Goal: Task Accomplishment & Management: Complete application form

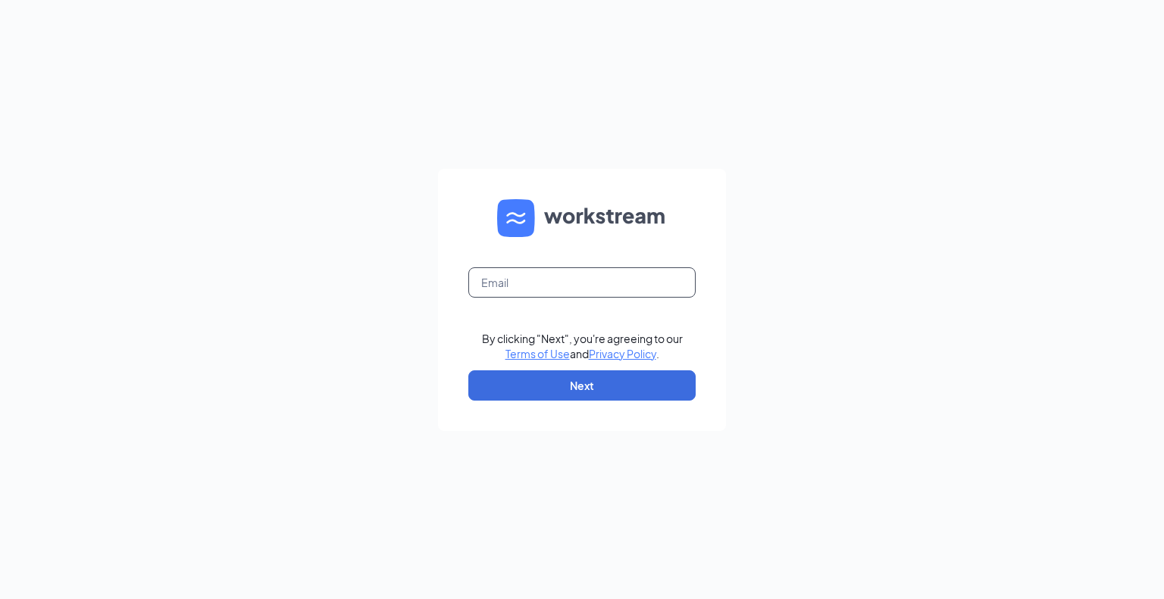
click at [514, 283] on input "text" at bounding box center [581, 282] width 227 height 30
type input "[EMAIL_ADDRESS][DOMAIN_NAME]"
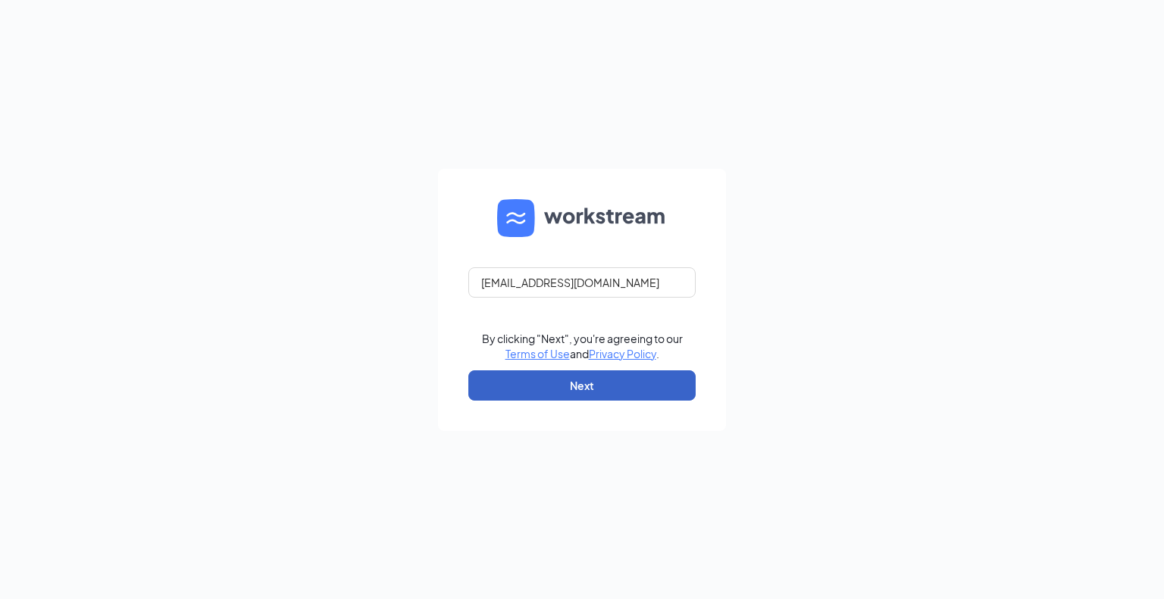
click at [568, 380] on button "Next" at bounding box center [581, 386] width 227 height 30
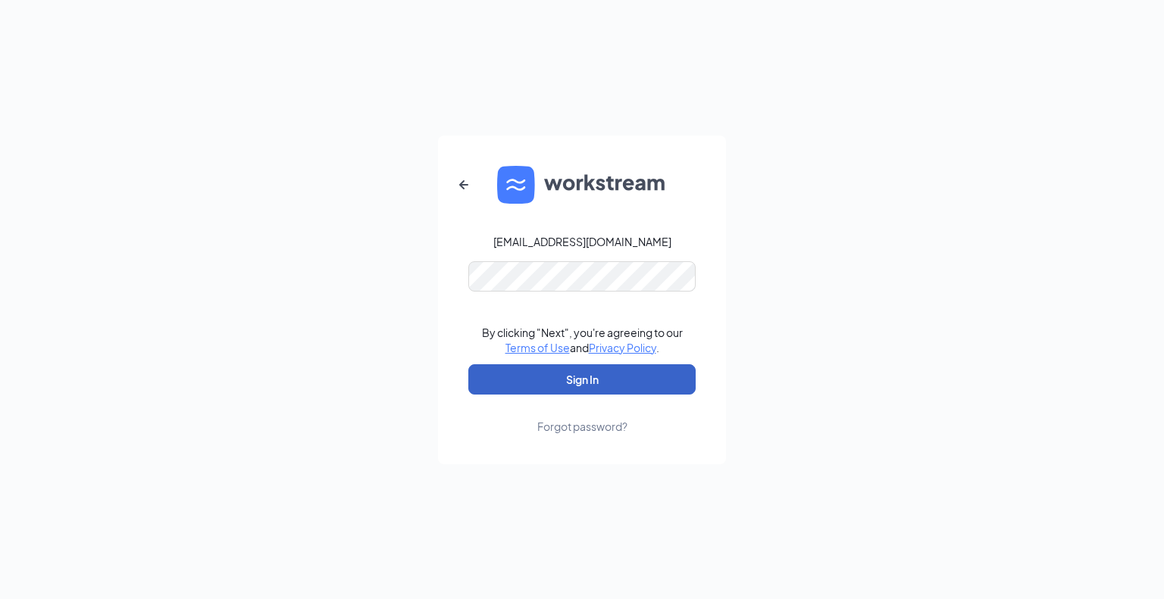
click at [564, 376] on button "Sign In" at bounding box center [581, 379] width 227 height 30
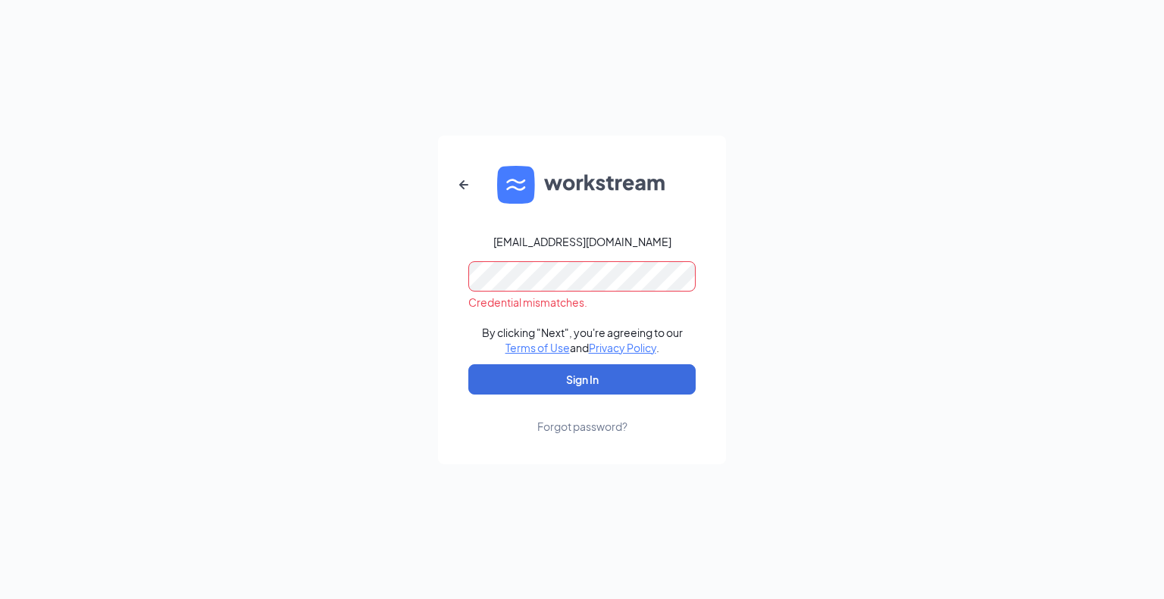
click at [585, 429] on div "Forgot password?" at bounding box center [582, 426] width 90 height 15
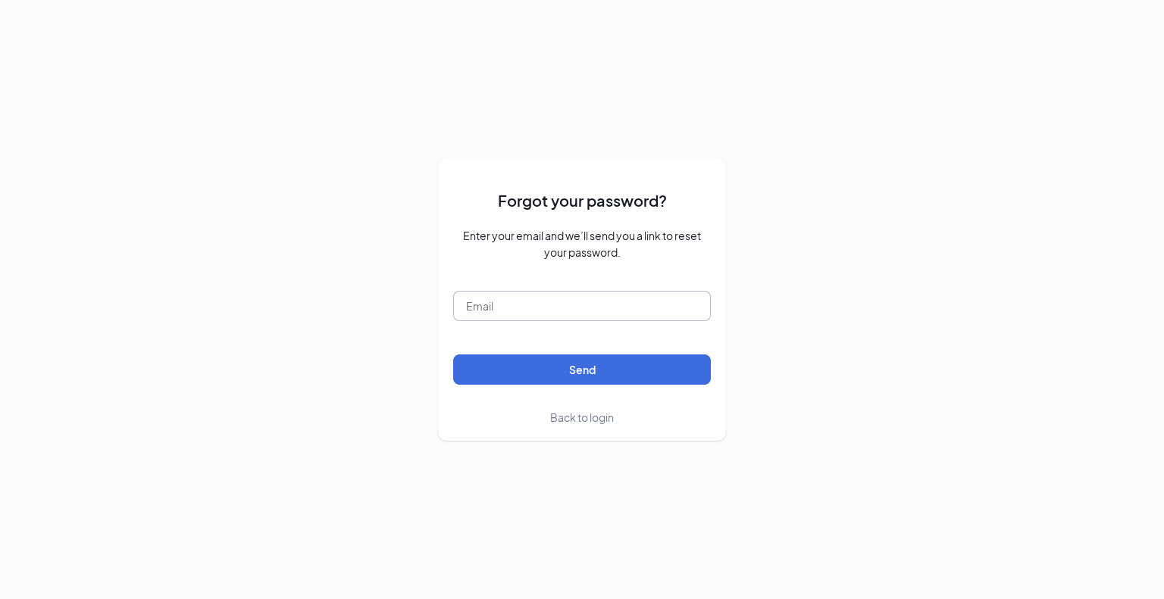
click at [510, 301] on input "text" at bounding box center [582, 306] width 258 height 30
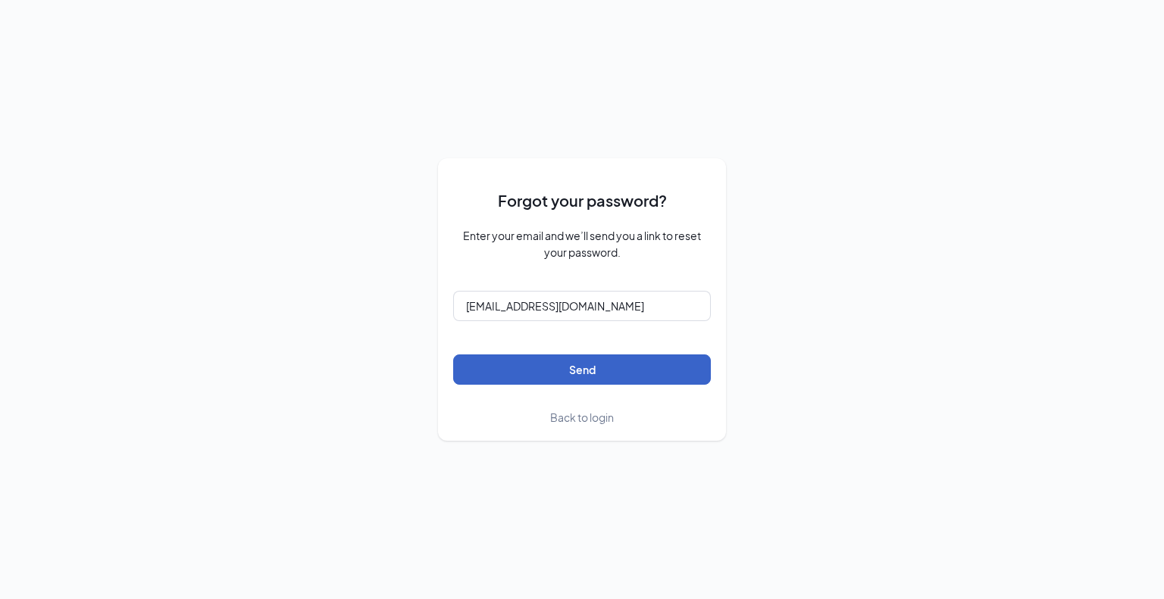
click at [580, 364] on button "Send" at bounding box center [582, 370] width 258 height 30
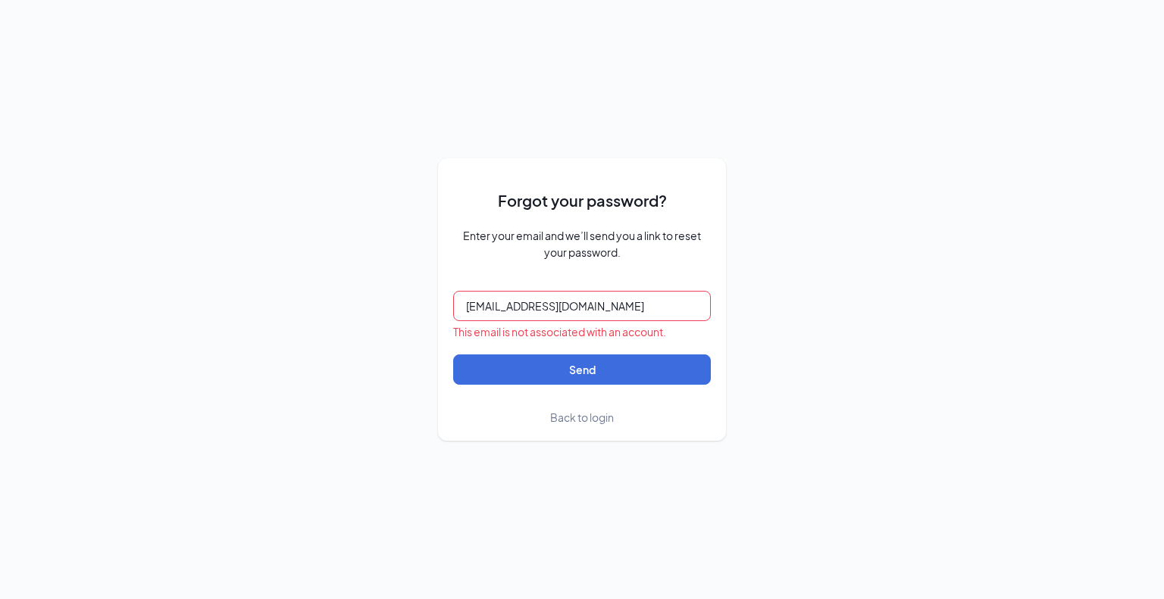
click at [533, 302] on input "michaelbakerdq@gmail.com" at bounding box center [582, 306] width 258 height 30
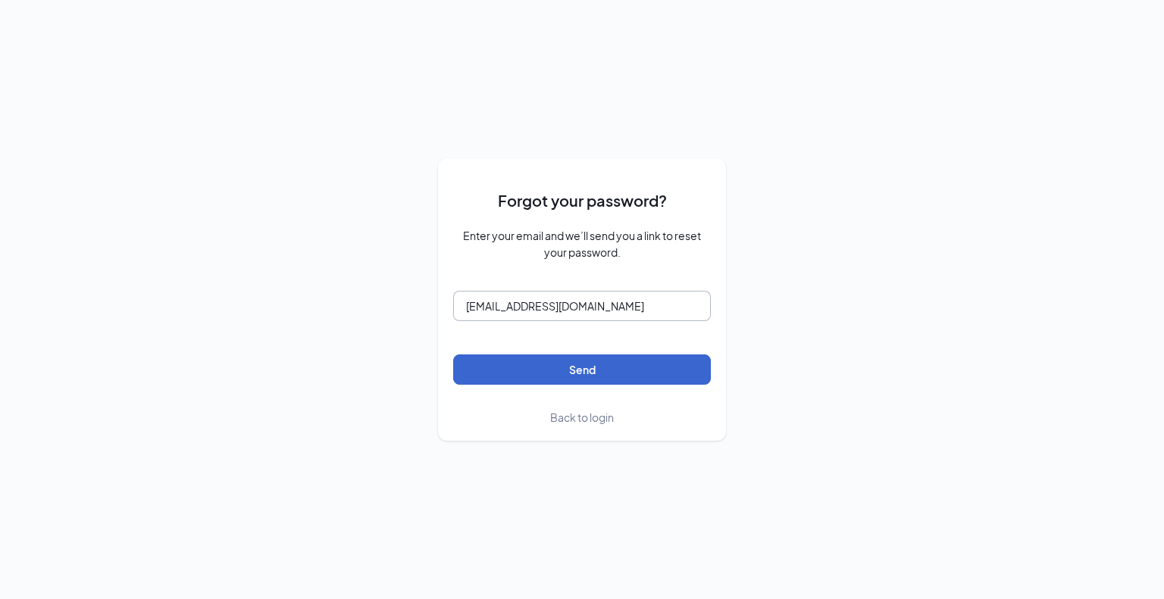
type input "michaelbaker.dq@gmail.com"
click at [561, 357] on button "Send" at bounding box center [582, 370] width 258 height 30
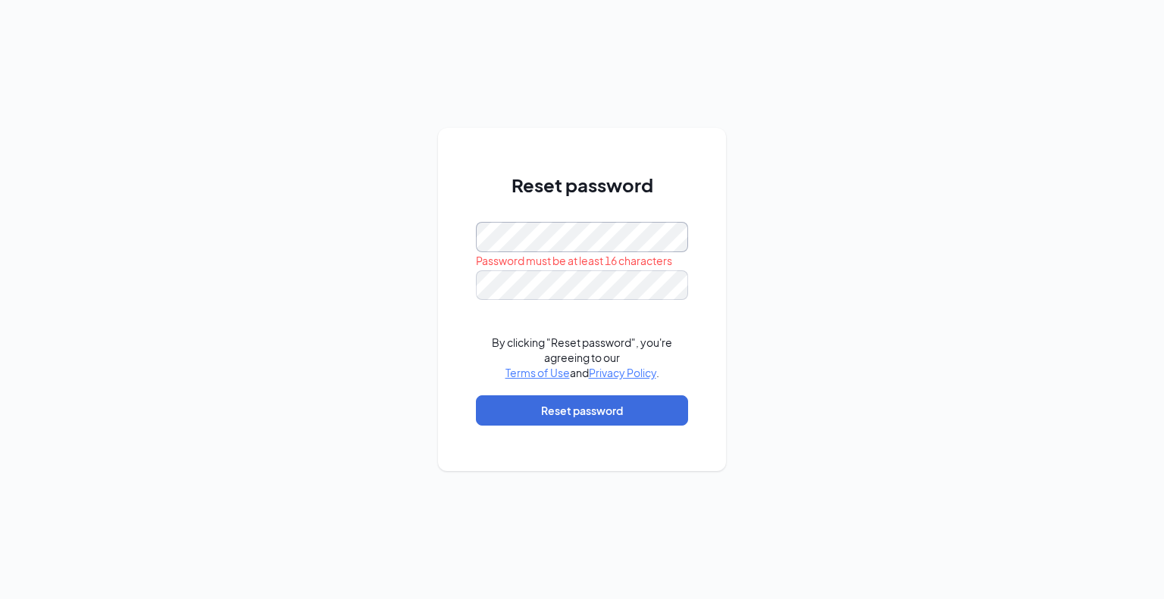
click at [307, 244] on div "Reset password Password must be at least 16 characters By clicking "Reset passw…" at bounding box center [582, 299] width 1164 height 599
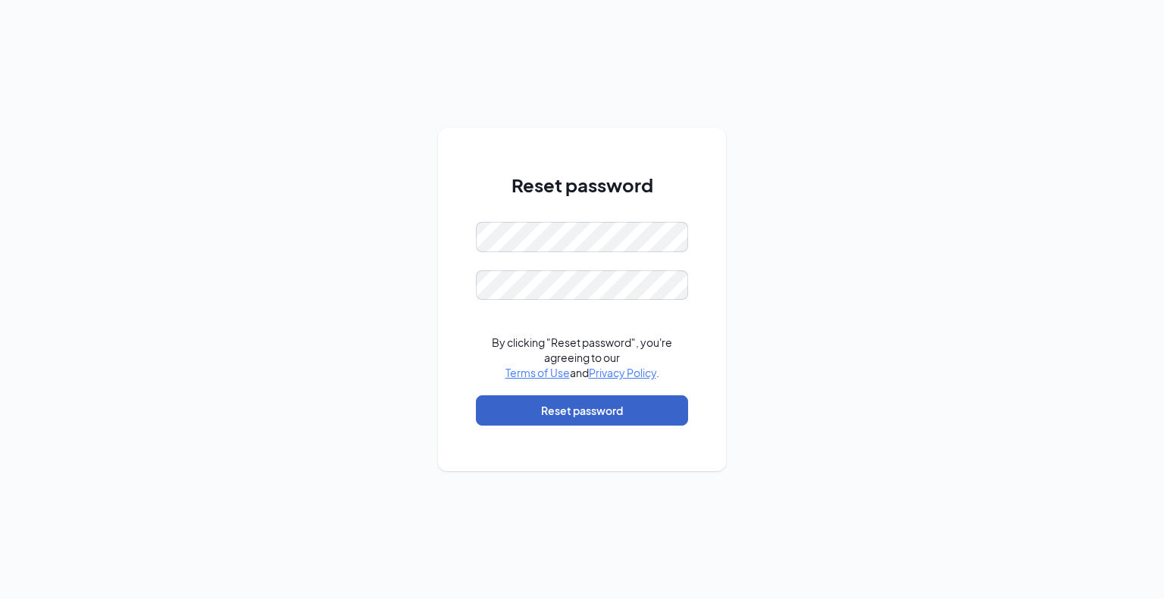
click at [584, 410] on button "Reset password" at bounding box center [582, 411] width 212 height 30
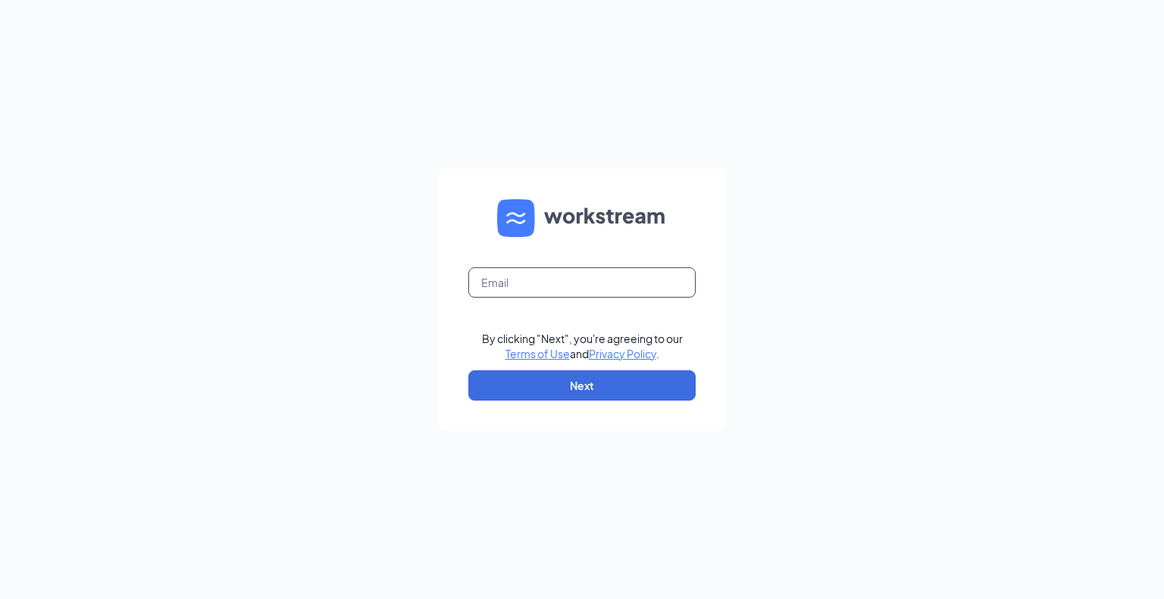
click at [506, 277] on input "text" at bounding box center [581, 282] width 227 height 30
type input "[EMAIL_ADDRESS][DOMAIN_NAME]"
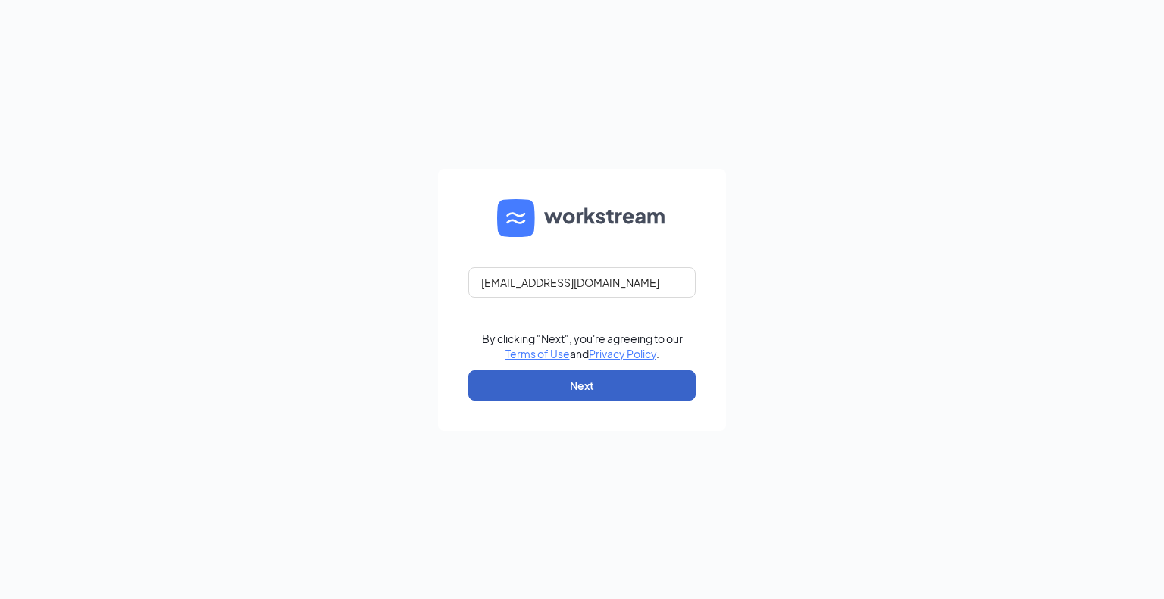
click at [590, 385] on button "Next" at bounding box center [581, 386] width 227 height 30
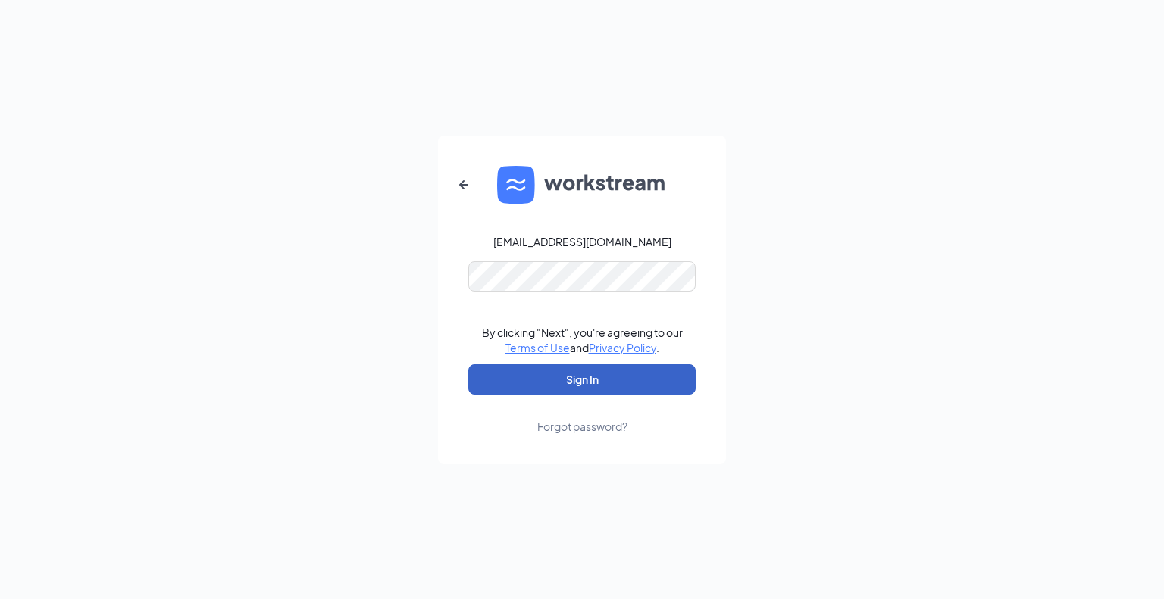
click at [596, 383] on button "Sign In" at bounding box center [581, 379] width 227 height 30
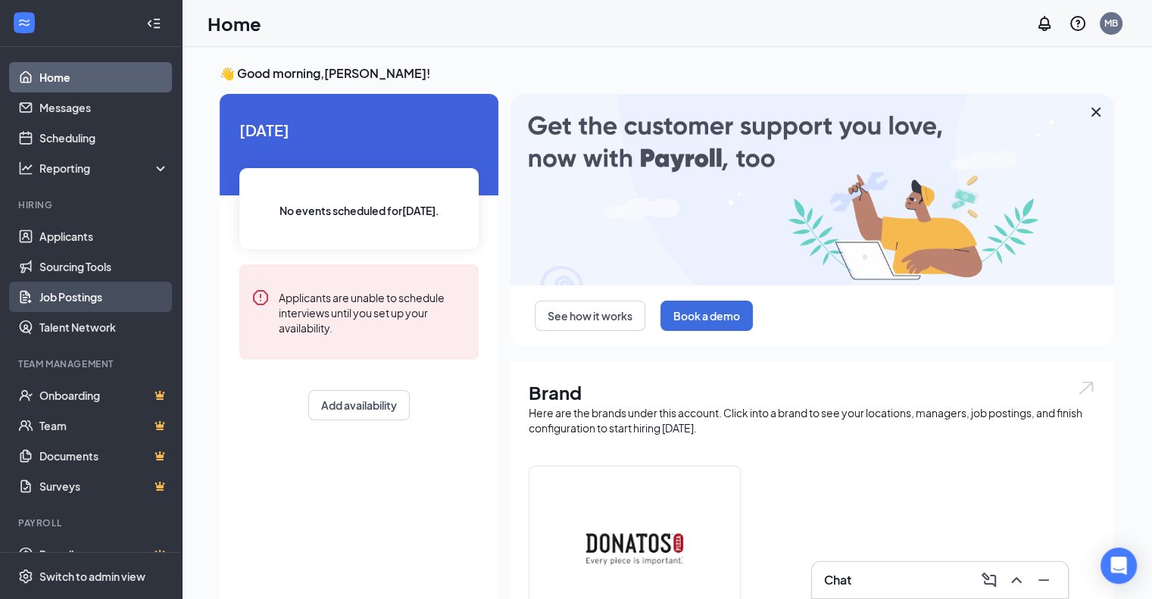
click at [64, 296] on link "Job Postings" at bounding box center [104, 297] width 130 height 30
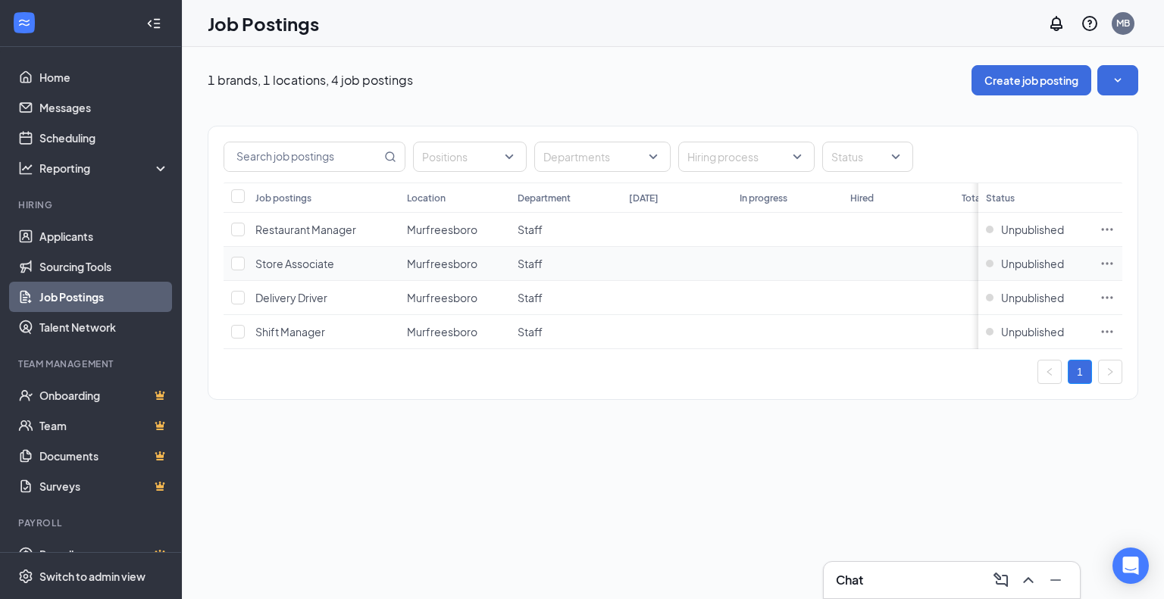
click at [346, 261] on td "Store Associate" at bounding box center [324, 264] width 152 height 34
click at [239, 198] on input "Select all" at bounding box center [238, 196] width 14 height 14
checkbox input "true"
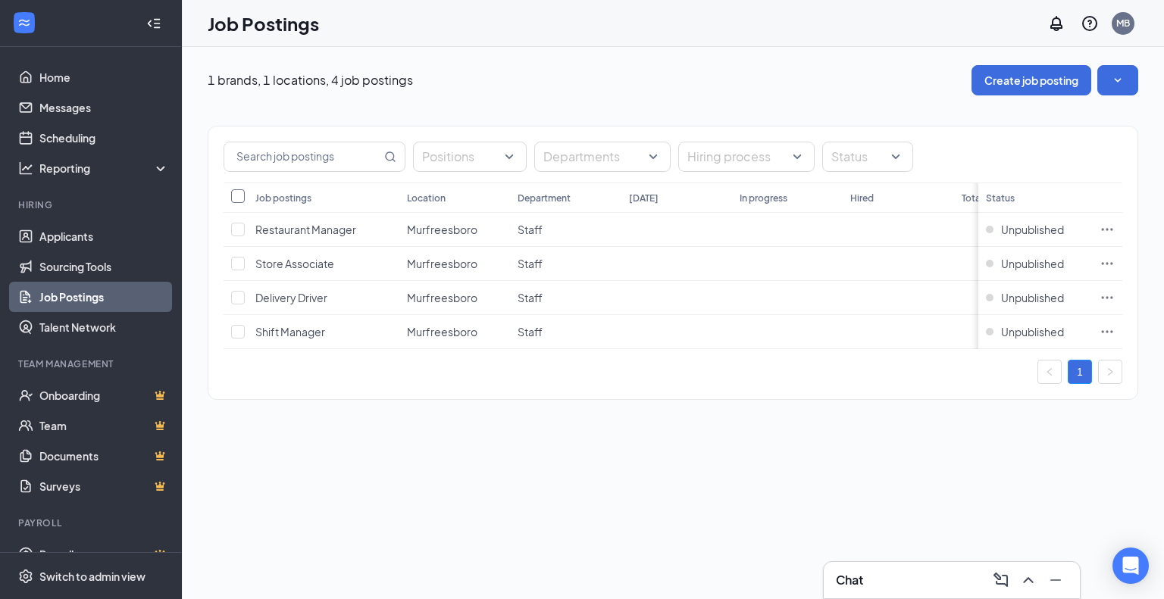
checkbox input "true"
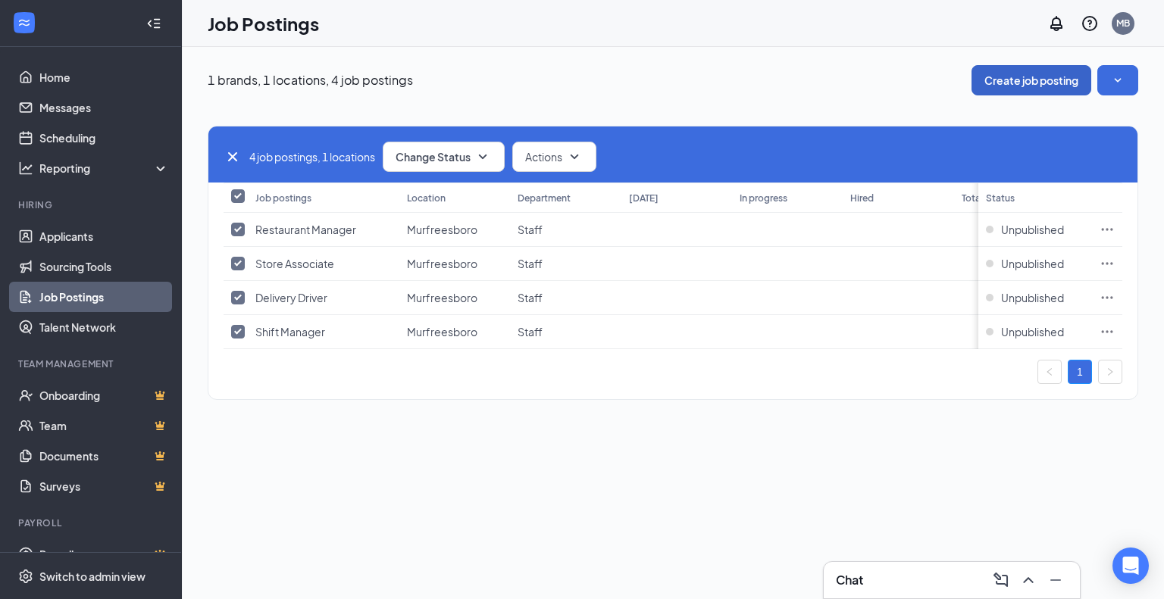
click at [1024, 79] on button "Create job posting" at bounding box center [1031, 80] width 120 height 30
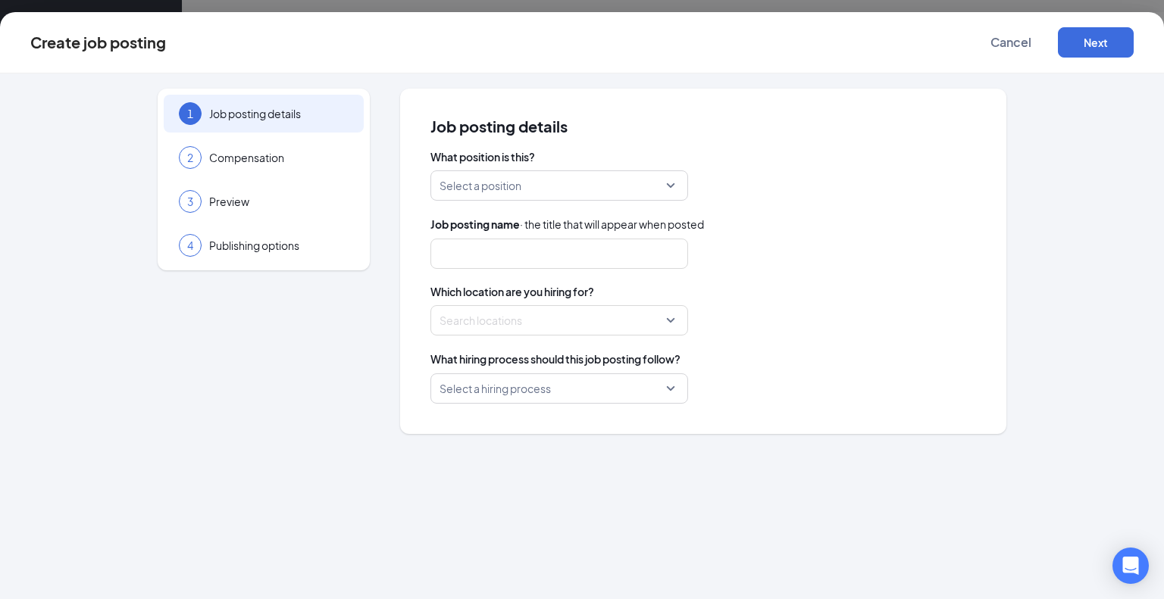
click at [643, 184] on input "search" at bounding box center [553, 185] width 229 height 29
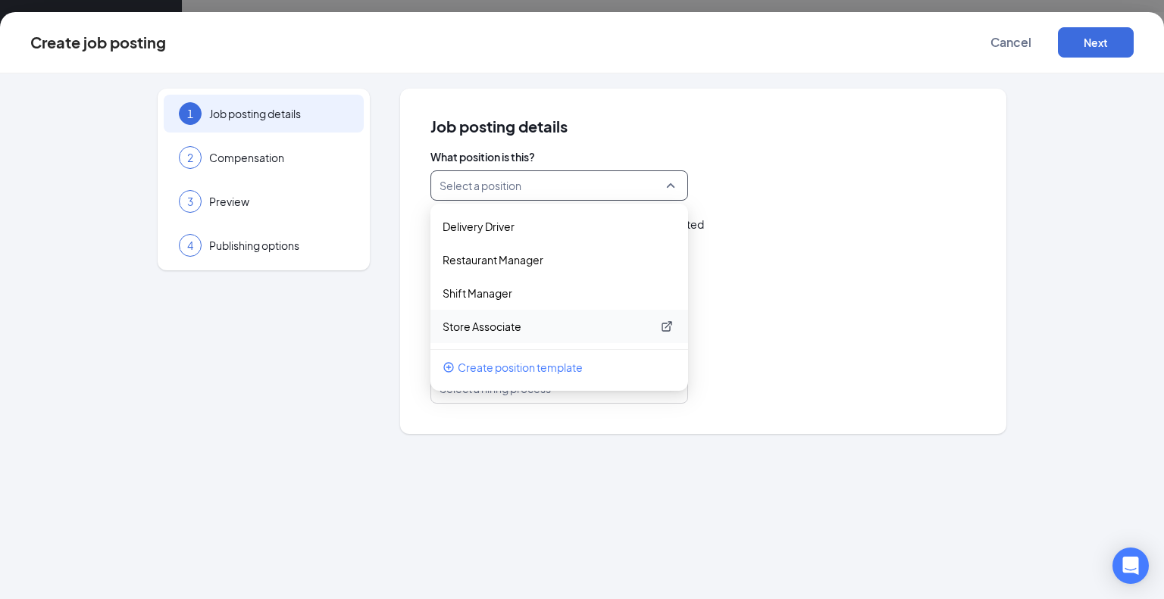
click at [501, 319] on p "Store Associate" at bounding box center [546, 326] width 209 height 15
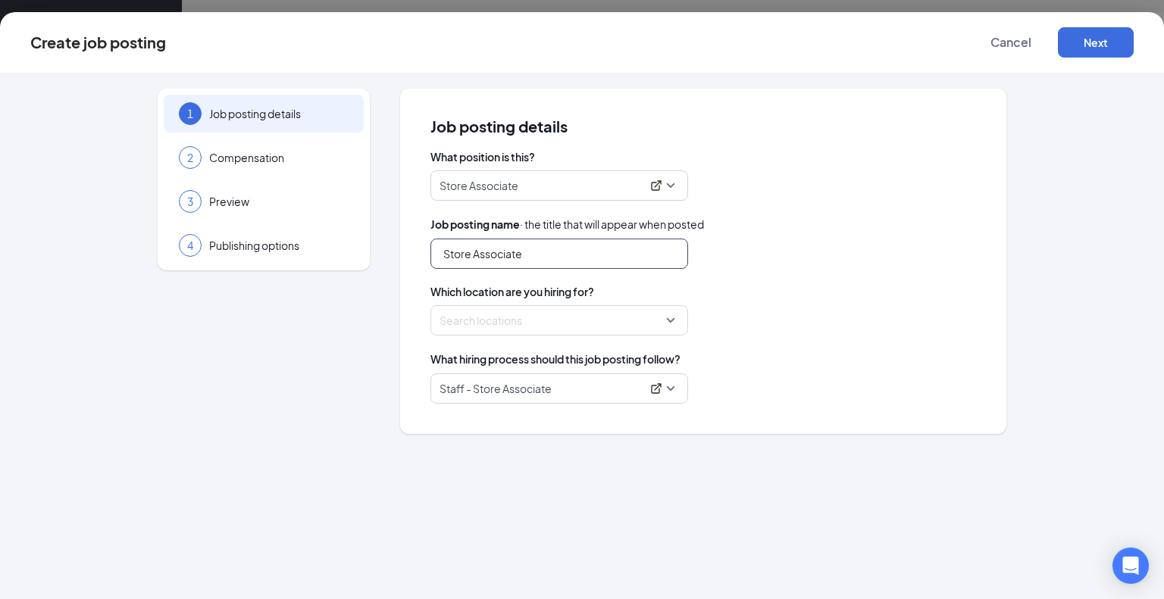
click at [491, 249] on input "Store Associate" at bounding box center [559, 254] width 258 height 30
click at [576, 320] on div at bounding box center [554, 320] width 229 height 24
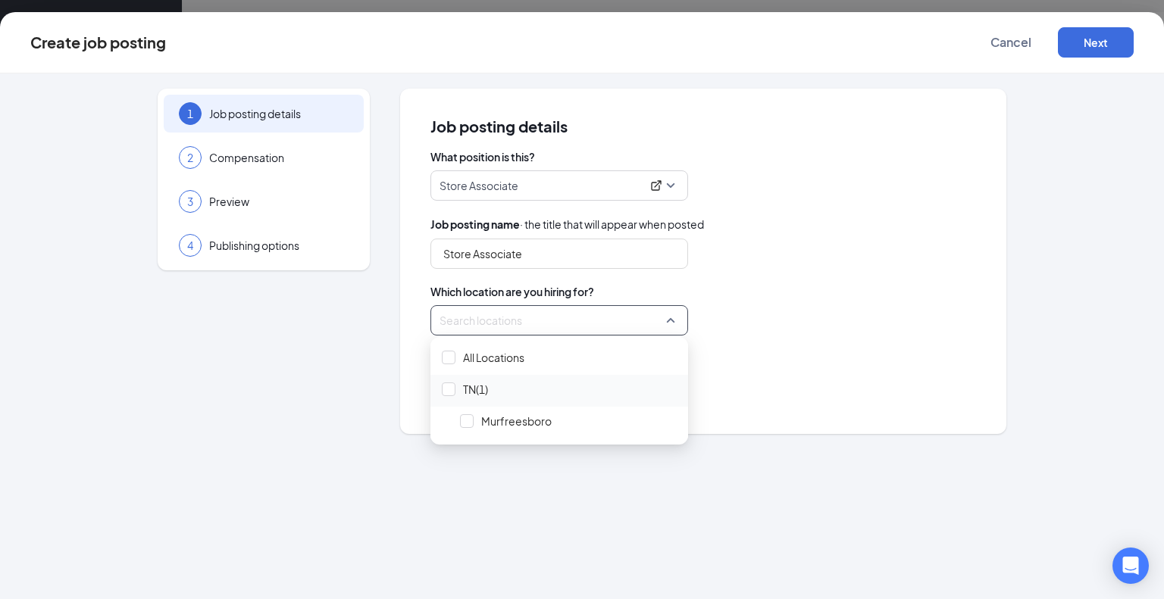
click at [489, 393] on span "TN(1)" at bounding box center [558, 389] width 245 height 29
click at [578, 464] on div "1 Job posting details 2 Compensation 3 Preview 4 Publishing options Job posting…" at bounding box center [582, 336] width 1164 height 526
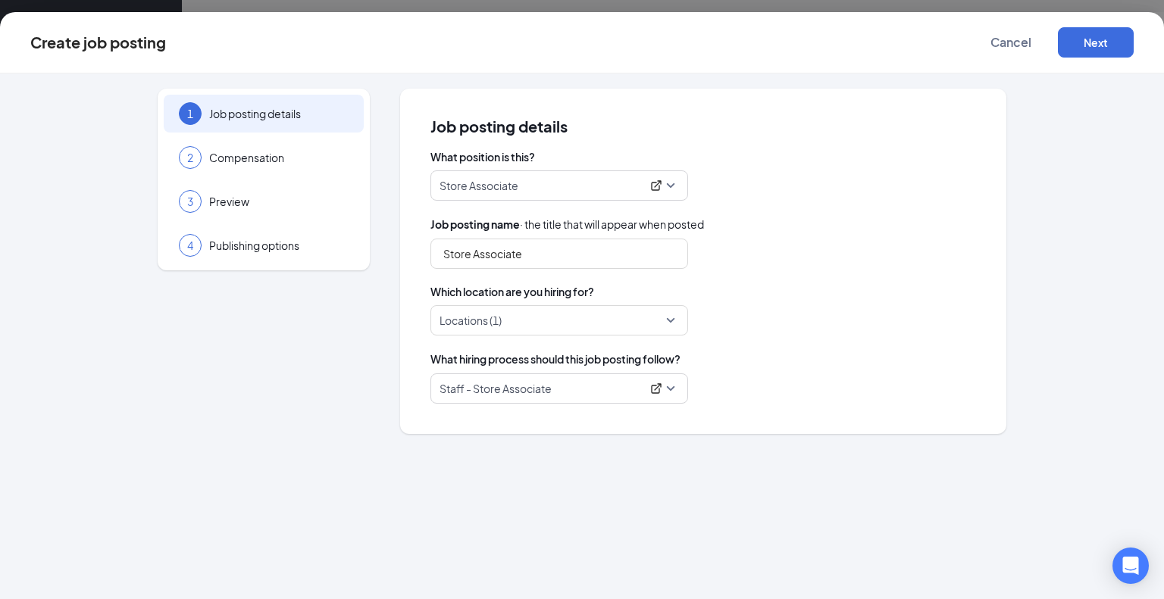
click at [579, 391] on p "Staff - Store Associate" at bounding box center [540, 388] width 202 height 15
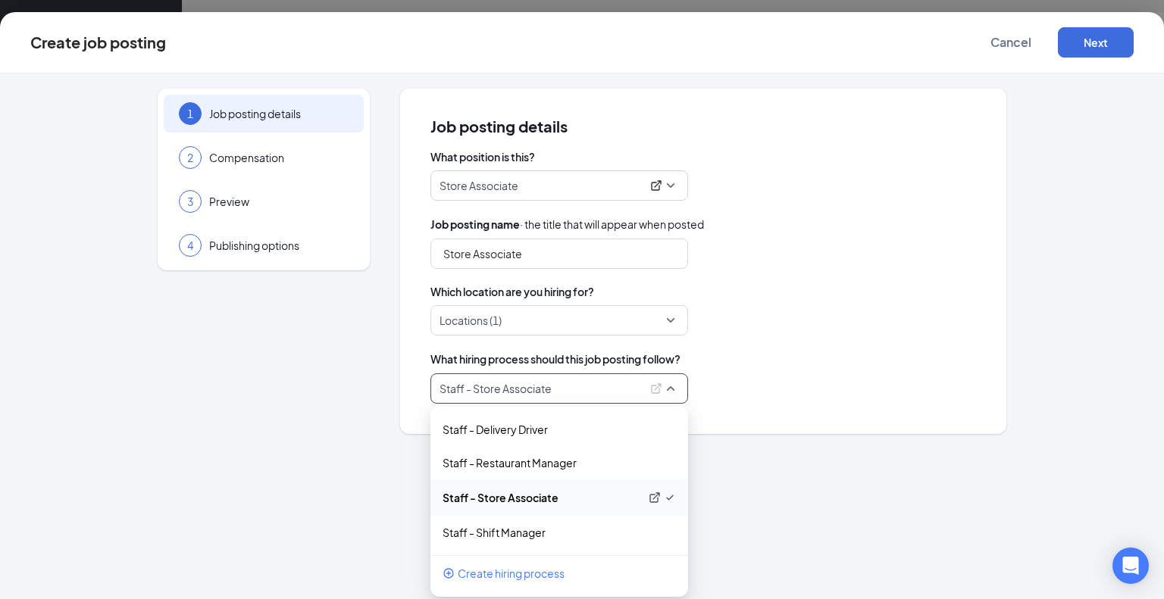
click at [536, 503] on p "Staff - Store Associate" at bounding box center [540, 497] width 197 height 15
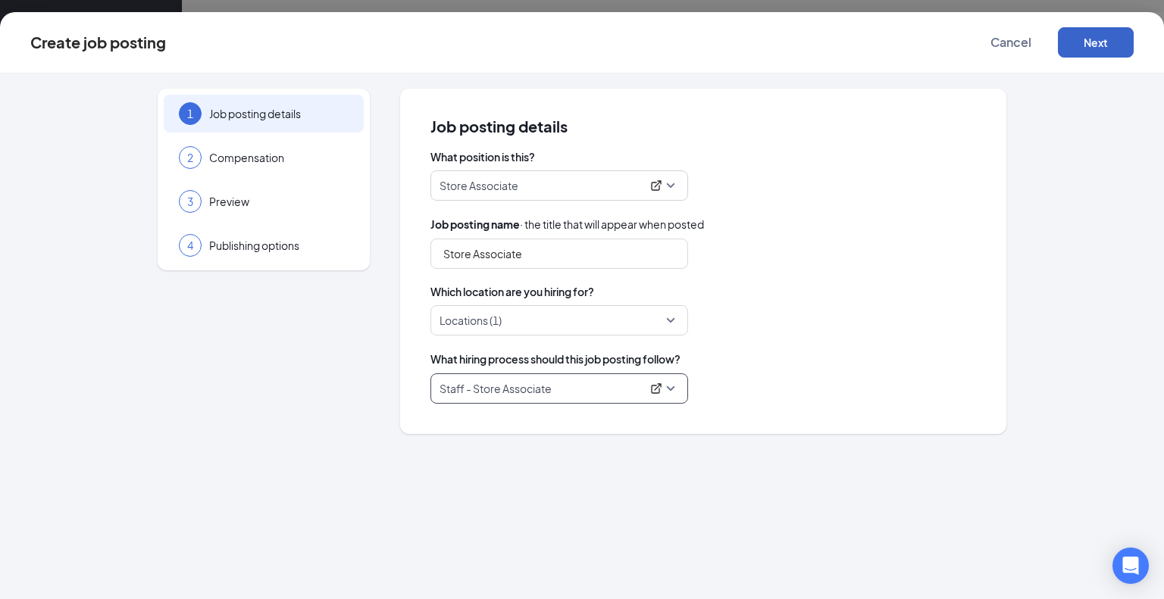
click at [1120, 39] on button "Next" at bounding box center [1096, 42] width 76 height 30
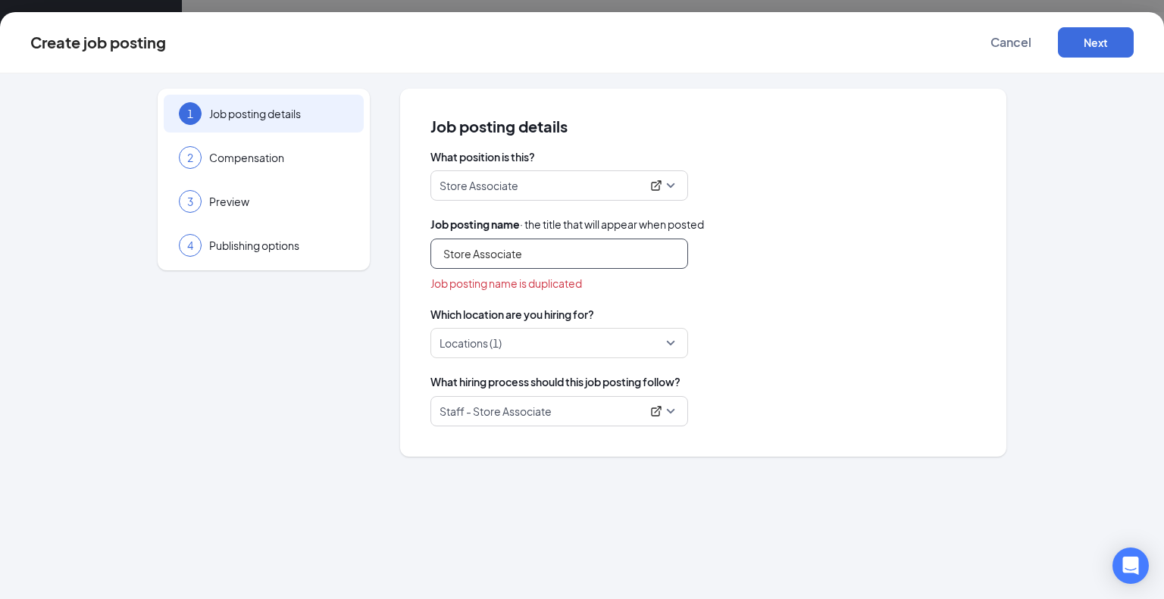
click at [537, 242] on input "Store Associate" at bounding box center [559, 254] width 258 height 30
drag, startPoint x: 537, startPoint y: 242, endPoint x: 399, endPoint y: 262, distance: 140.2
click at [399, 262] on div "1 Job posting details 2 Compensation 3 Preview 4 Publishing options Job posting…" at bounding box center [581, 273] width 1103 height 368
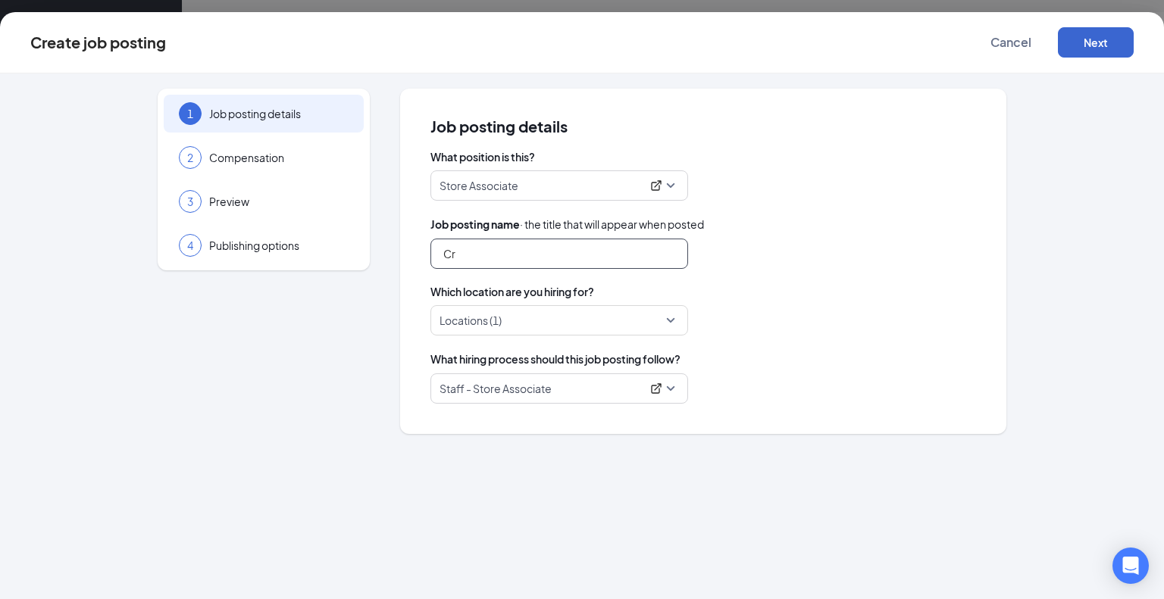
type input "C"
type input "Team Member"
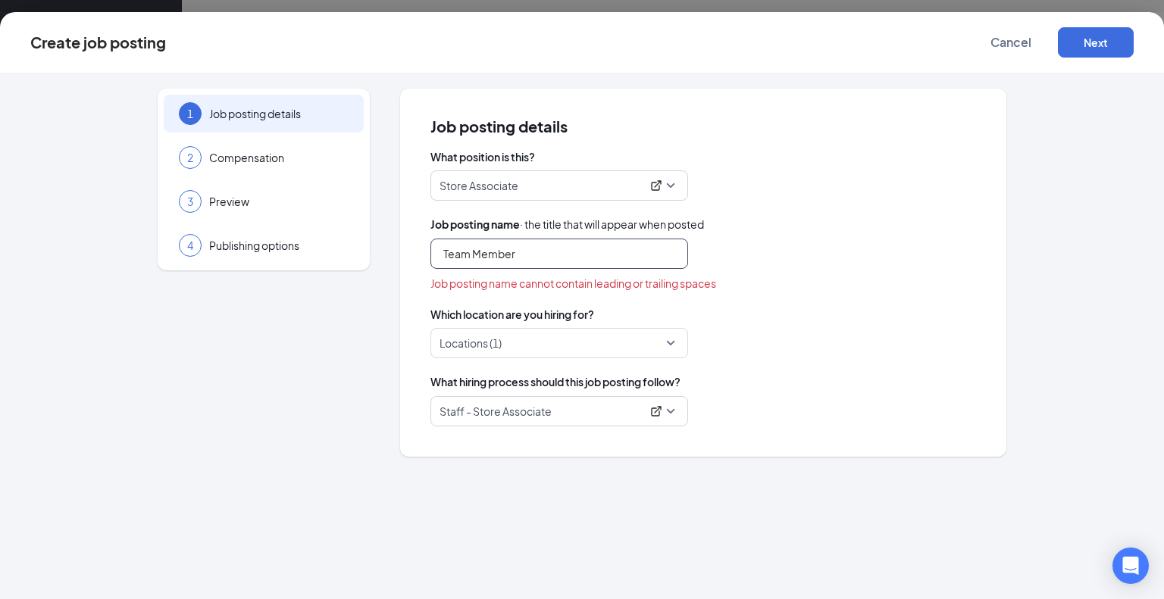
drag, startPoint x: 521, startPoint y: 256, endPoint x: 376, endPoint y: 267, distance: 145.9
click at [376, 267] on div "1 Job posting details 2 Compensation 3 Preview 4 Publishing options Job posting…" at bounding box center [581, 273] width 1103 height 368
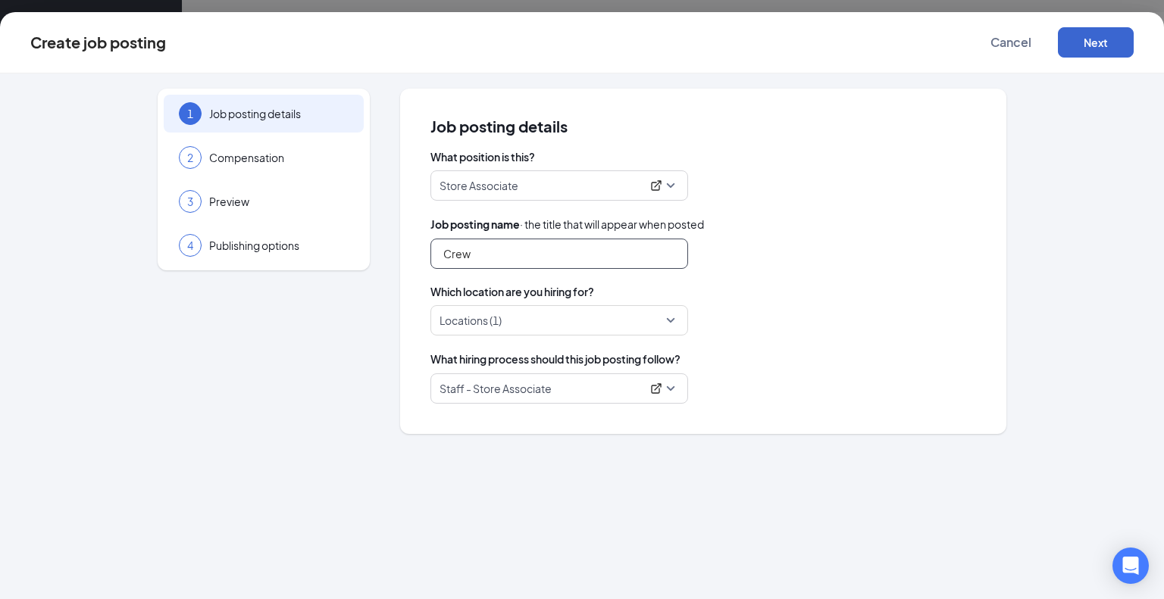
type input "Crew"
click at [1106, 40] on button "Next" at bounding box center [1096, 42] width 76 height 30
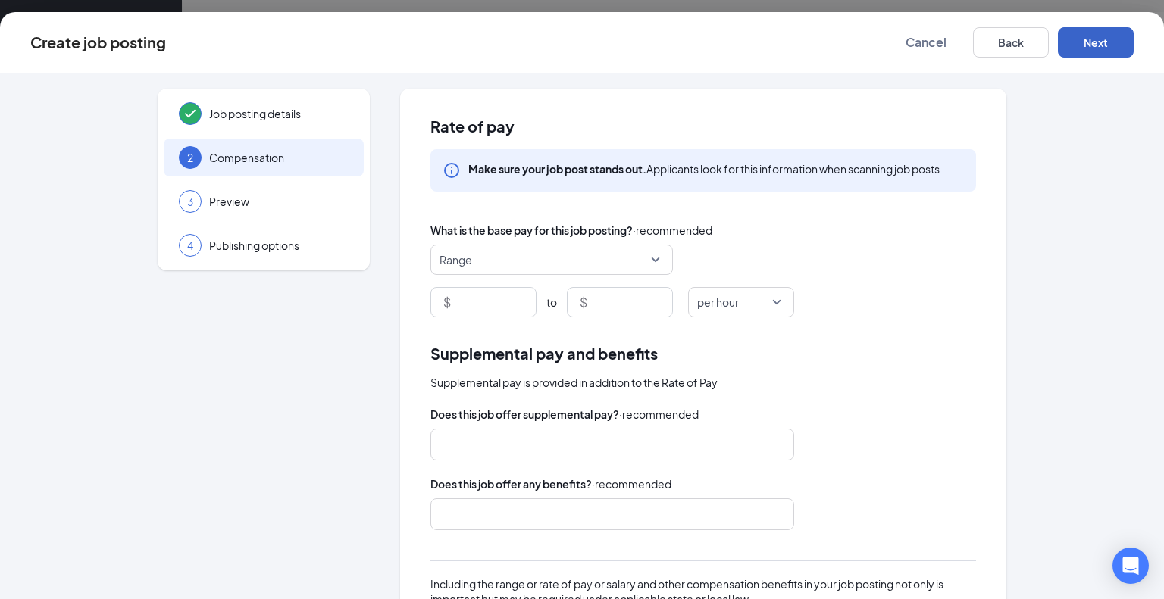
click at [651, 261] on span "Range" at bounding box center [551, 259] width 224 height 29
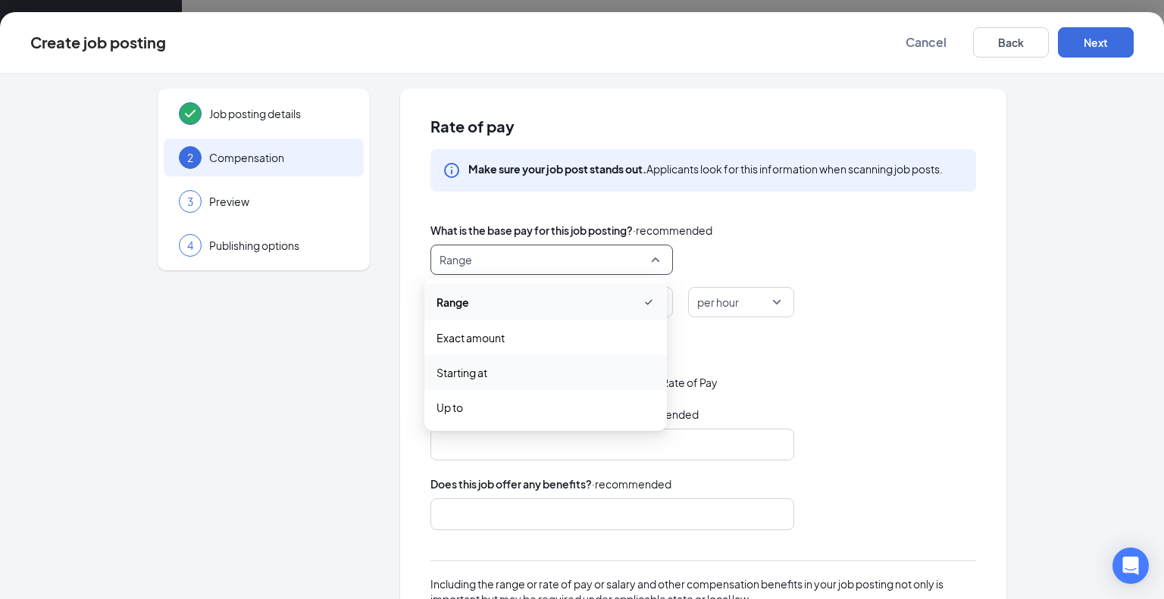
click at [486, 369] on span "Starting at" at bounding box center [461, 372] width 51 height 17
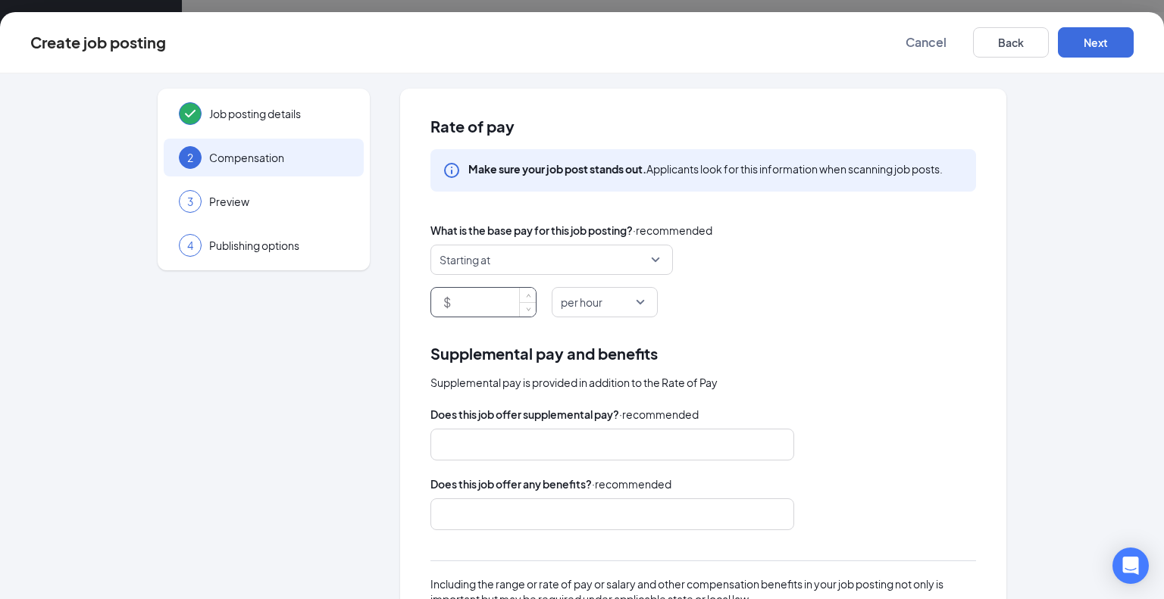
click at [505, 310] on input at bounding box center [495, 302] width 82 height 29
click at [502, 266] on span "Starting at" at bounding box center [544, 259] width 211 height 29
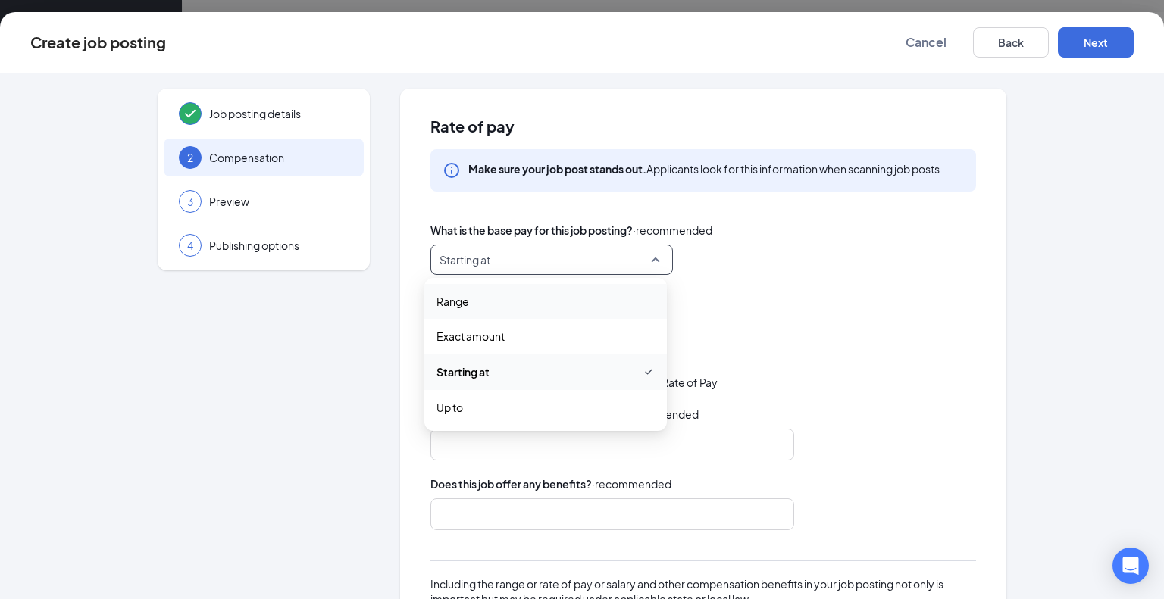
click at [464, 301] on span "Range" at bounding box center [452, 301] width 33 height 17
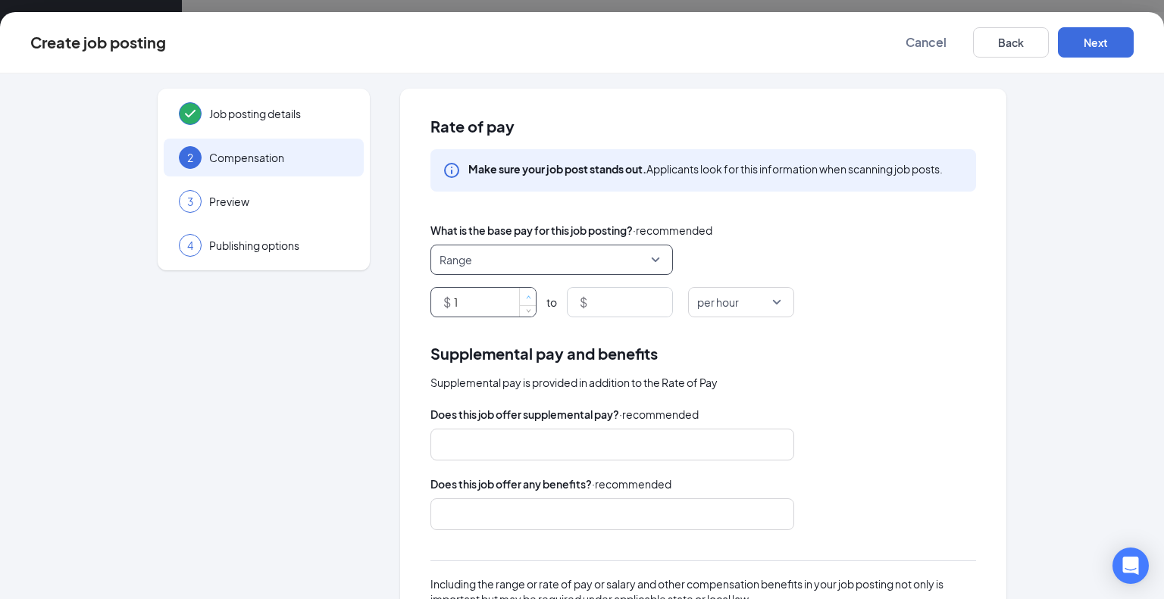
click at [519, 297] on span "Increase Value" at bounding box center [527, 296] width 17 height 17
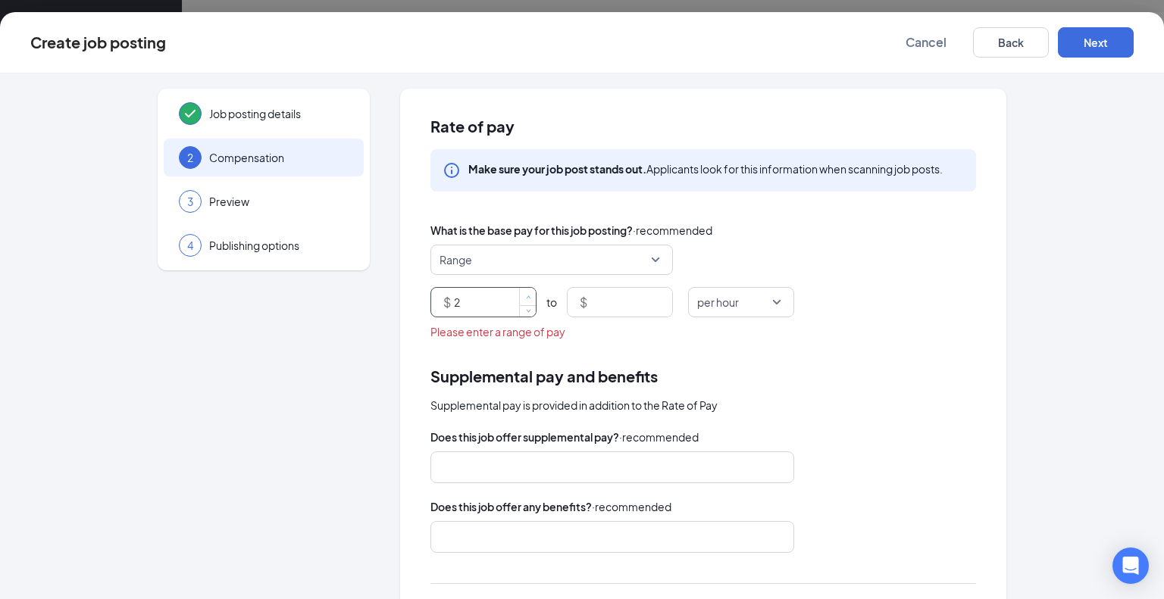
click at [519, 297] on span "Increase Value" at bounding box center [527, 296] width 17 height 17
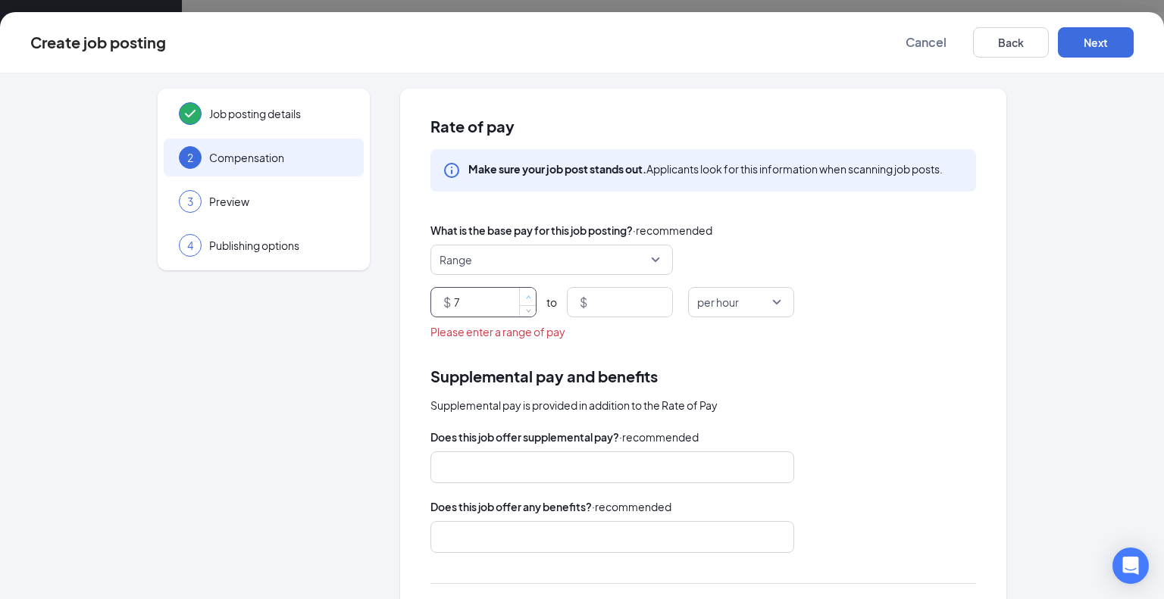
click at [519, 297] on span "Increase Value" at bounding box center [527, 296] width 17 height 17
type input "9"
click at [519, 297] on span "Increase Value" at bounding box center [527, 296] width 17 height 17
click at [630, 297] on input at bounding box center [631, 302] width 82 height 29
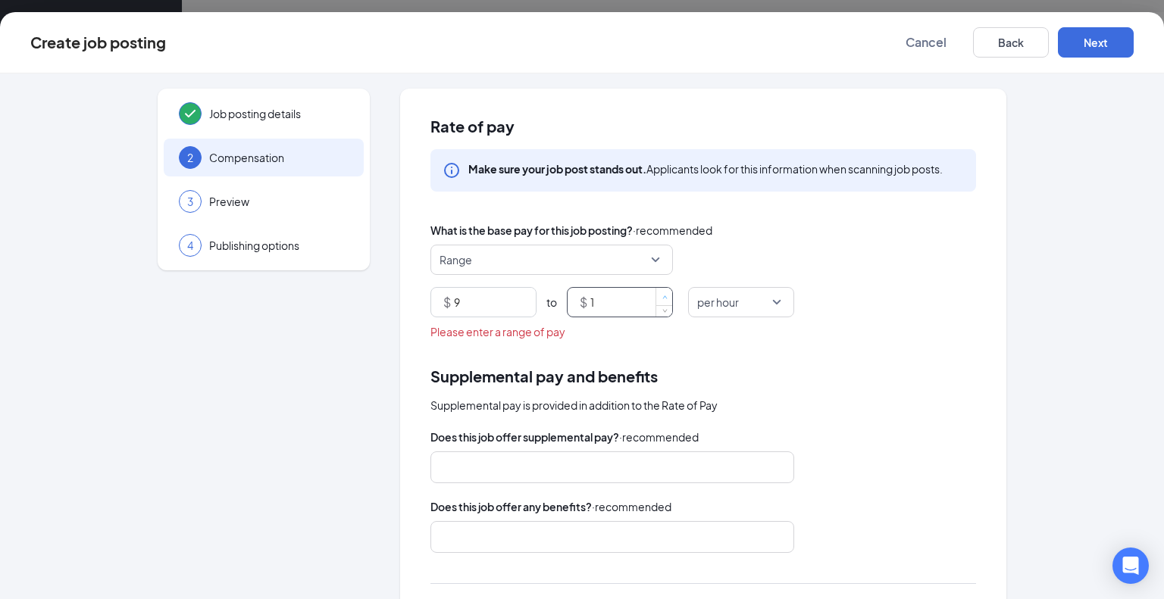
click at [663, 292] on span "up" at bounding box center [664, 296] width 9 height 9
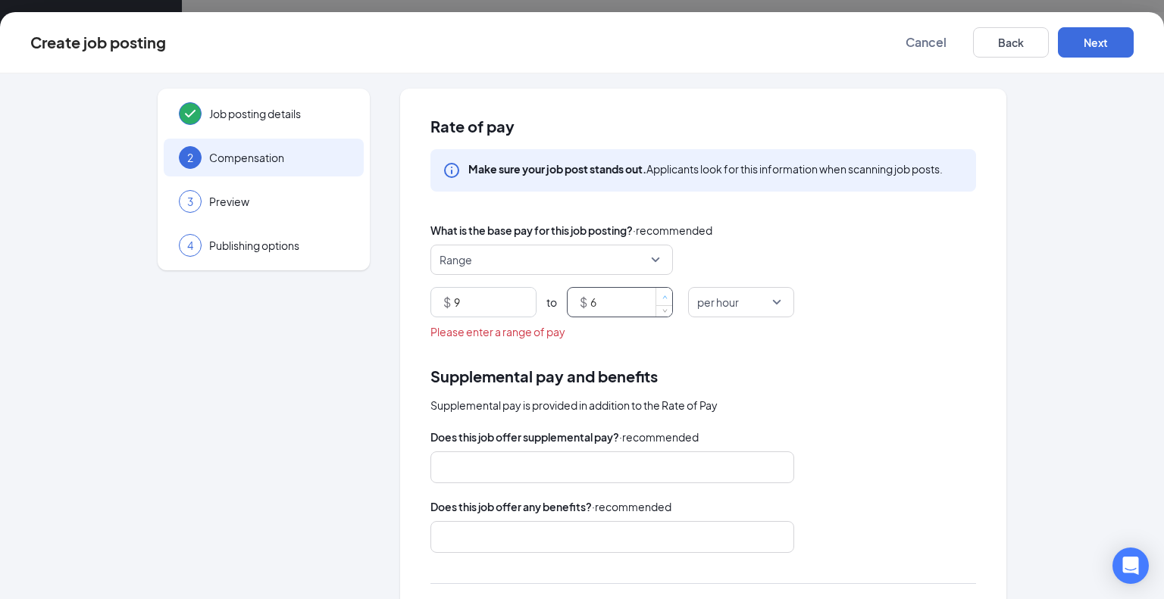
click at [663, 292] on span "up" at bounding box center [664, 296] width 9 height 9
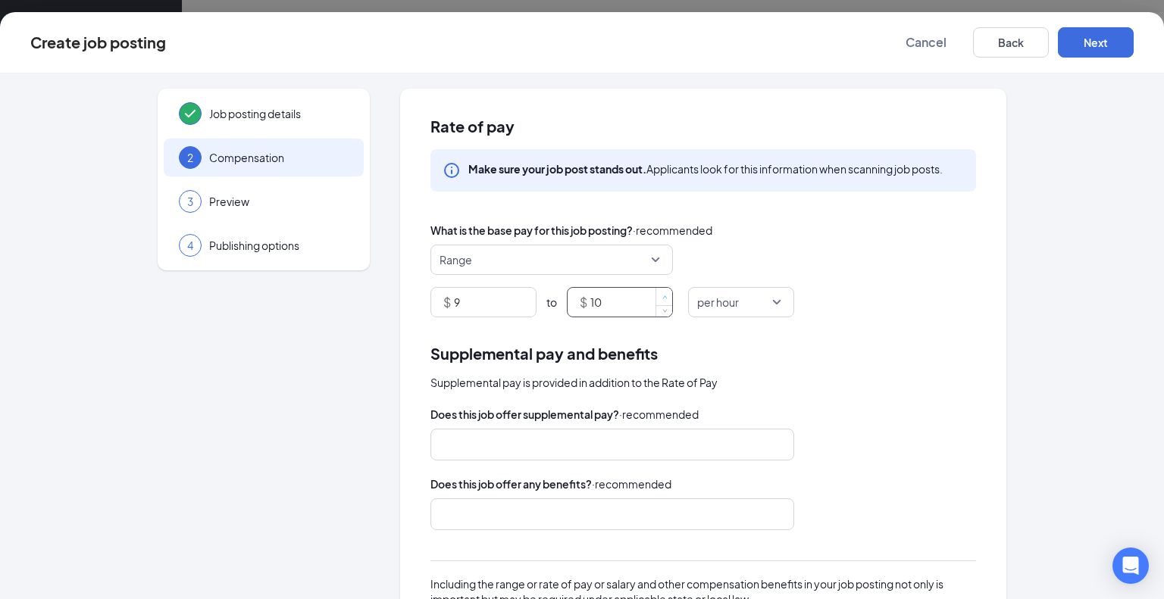
click at [663, 292] on span "up" at bounding box center [664, 296] width 9 height 9
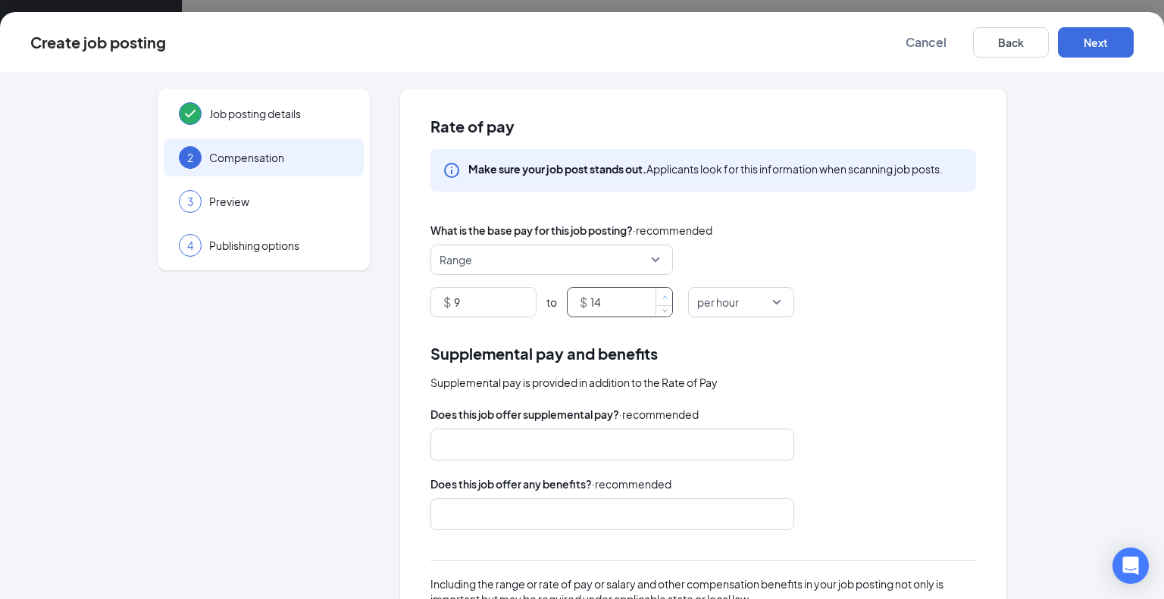
type input "15"
click at [663, 292] on span "up" at bounding box center [664, 296] width 9 height 9
click at [488, 451] on div at bounding box center [605, 445] width 324 height 24
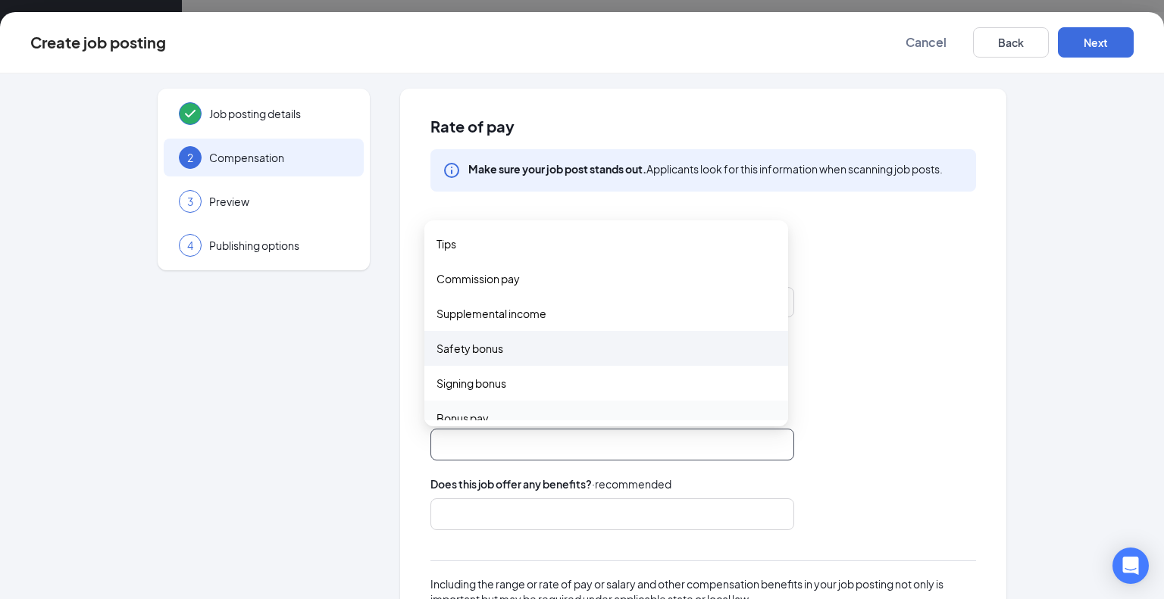
click at [446, 331] on div "Safety bonus" at bounding box center [606, 348] width 364 height 35
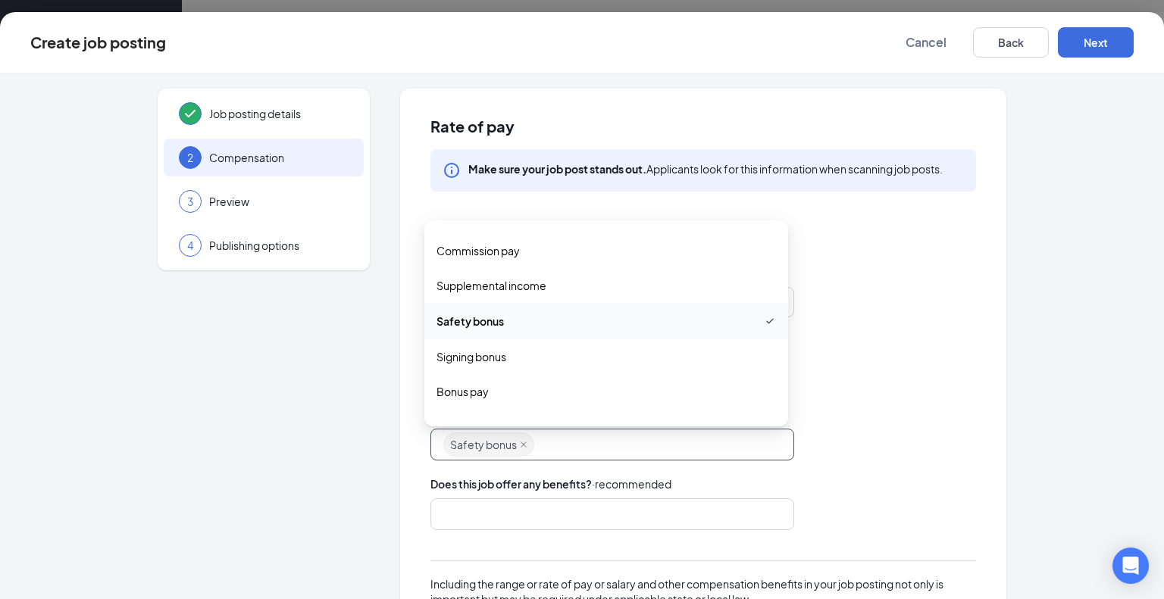
scroll to position [52, 0]
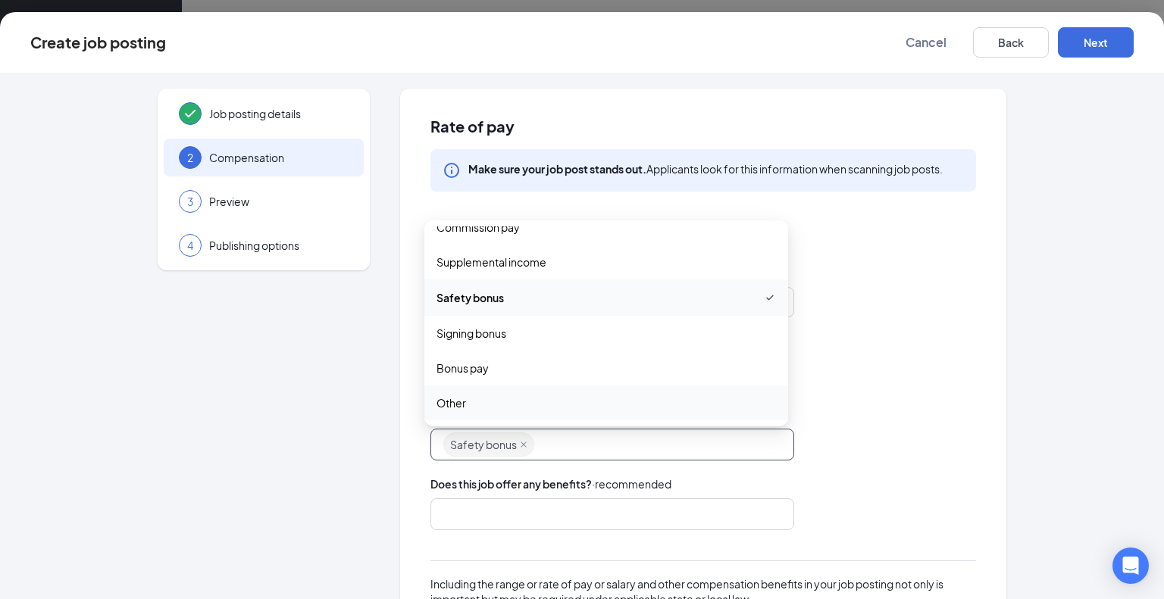
click at [471, 395] on span "Other" at bounding box center [605, 403] width 339 height 17
click at [520, 446] on icon "close" at bounding box center [524, 445] width 8 height 8
click at [626, 509] on div at bounding box center [605, 514] width 324 height 24
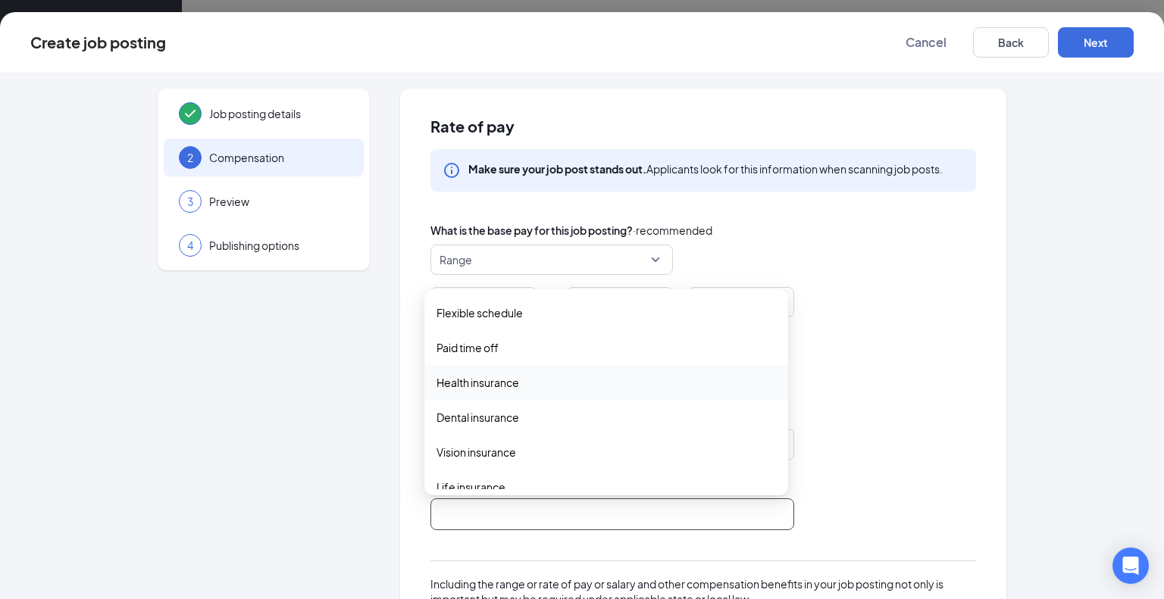
click at [511, 377] on span "Health insurance" at bounding box center [477, 382] width 83 height 17
click at [511, 377] on span "Health insurance" at bounding box center [477, 383] width 83 height 17
click at [840, 408] on div "Does this job offer supplemental pay? · recommended" at bounding box center [703, 414] width 546 height 17
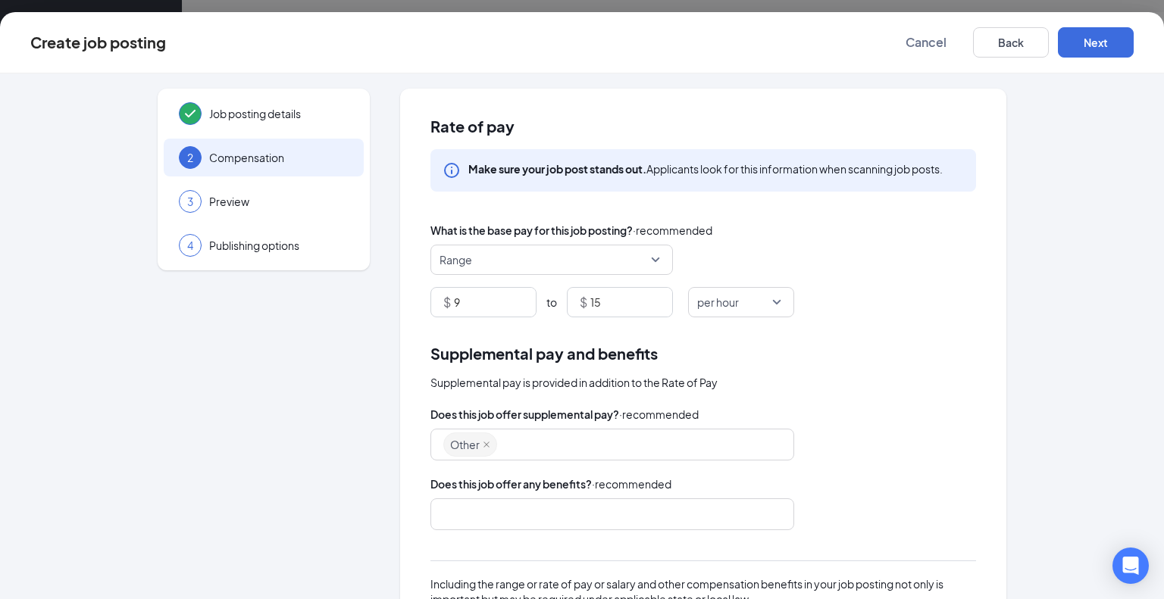
click at [530, 516] on div at bounding box center [605, 514] width 324 height 24
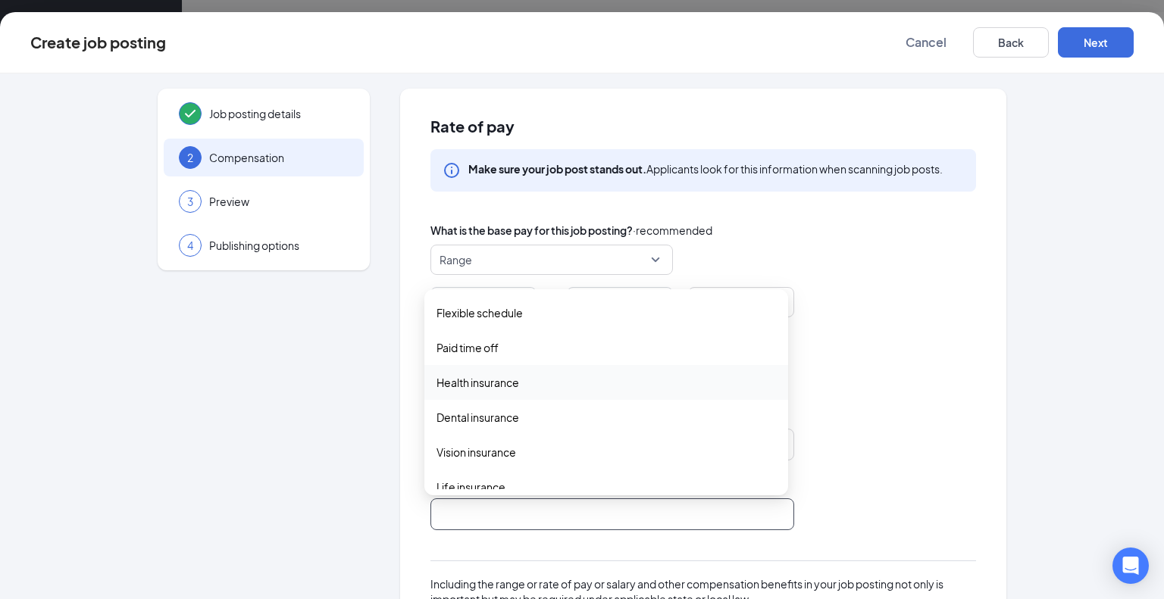
click at [494, 384] on span "Health insurance" at bounding box center [477, 382] width 83 height 17
click at [499, 342] on span "Paid time off" at bounding box center [467, 347] width 62 height 17
click at [535, 311] on span "Flexible schedule" at bounding box center [605, 313] width 339 height 17
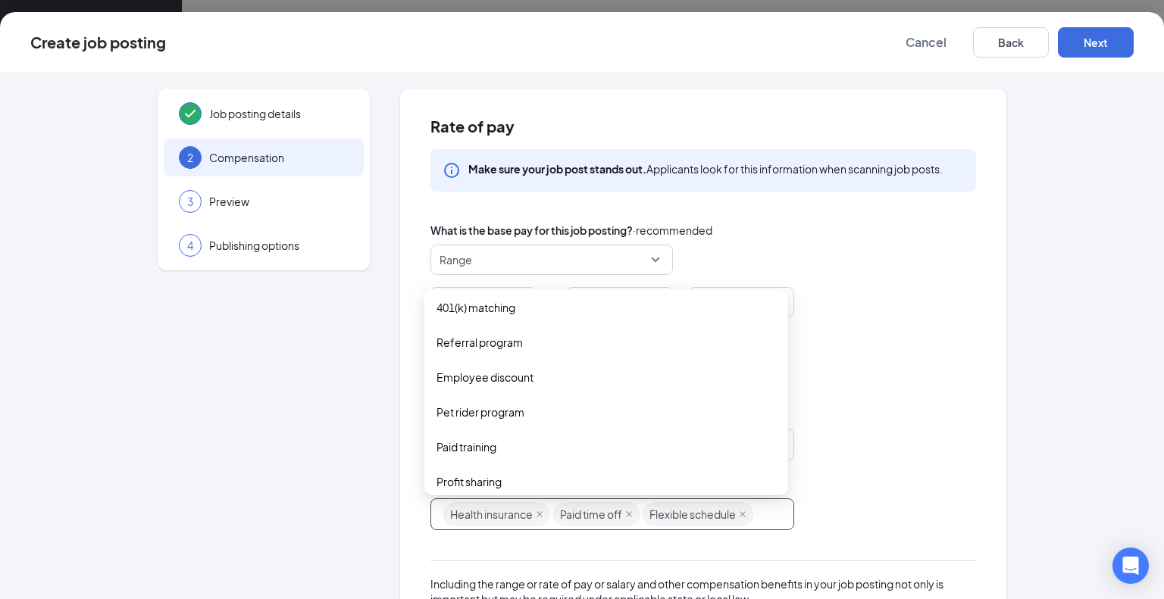
scroll to position [291, 0]
click at [497, 377] on span "Employee discount" at bounding box center [484, 375] width 97 height 17
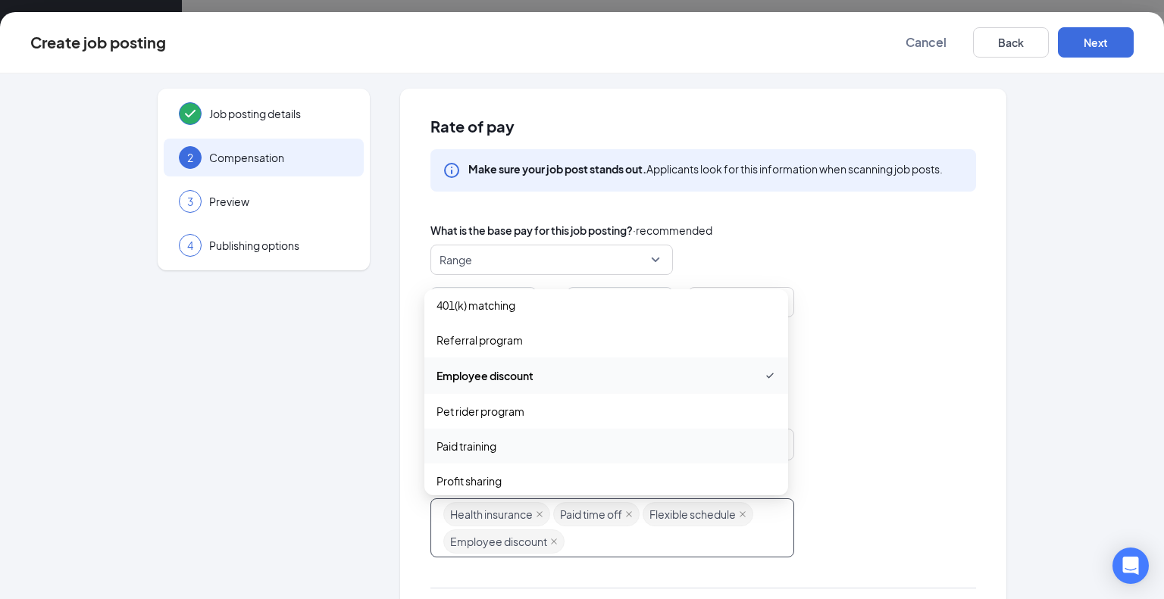
click at [496, 442] on span "Paid training" at bounding box center [466, 446] width 60 height 17
click at [497, 429] on div "Paid training" at bounding box center [606, 447] width 364 height 36
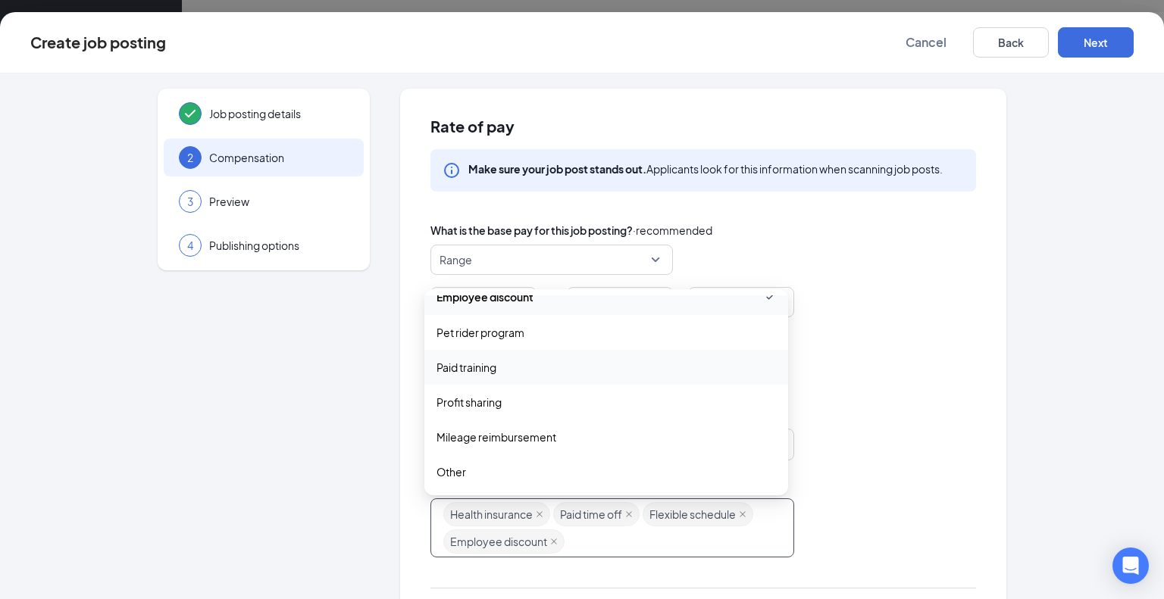
click at [930, 502] on div "Health insurance Paid time off Flexible schedule Employee discount pet_rider_pr…" at bounding box center [703, 528] width 546 height 59
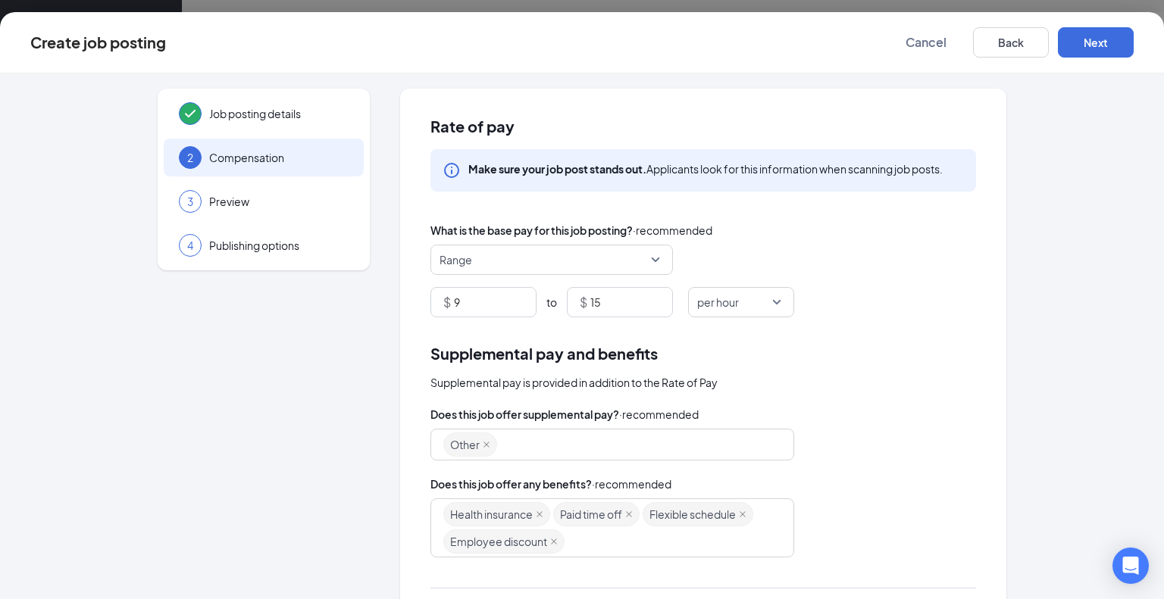
click at [503, 476] on span "Does this job offer any benefits?" at bounding box center [510, 484] width 161 height 17
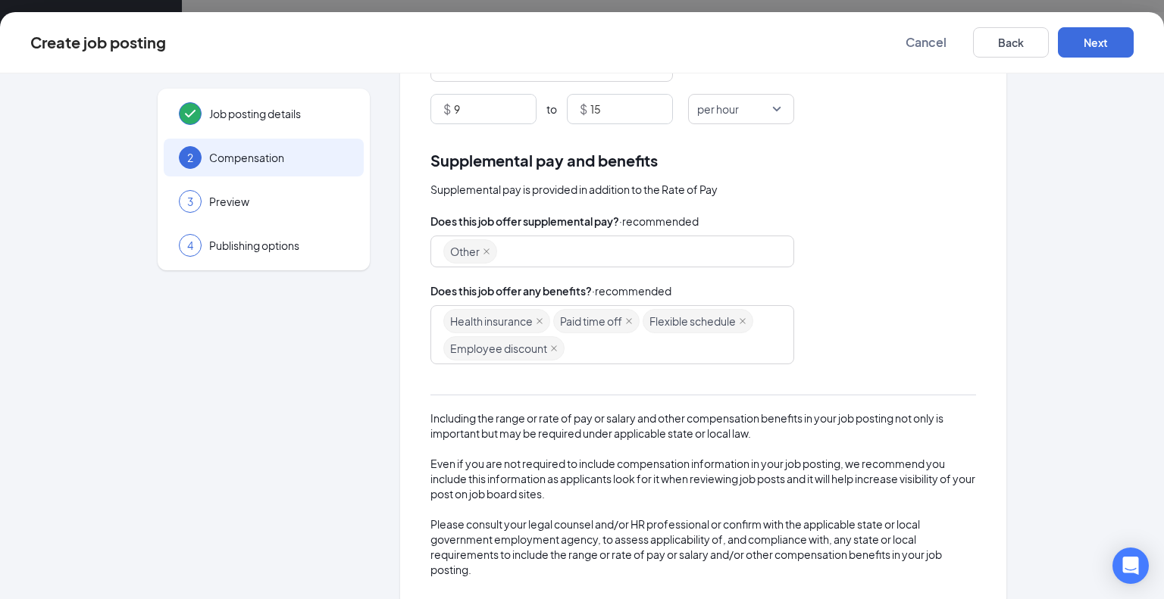
scroll to position [215, 0]
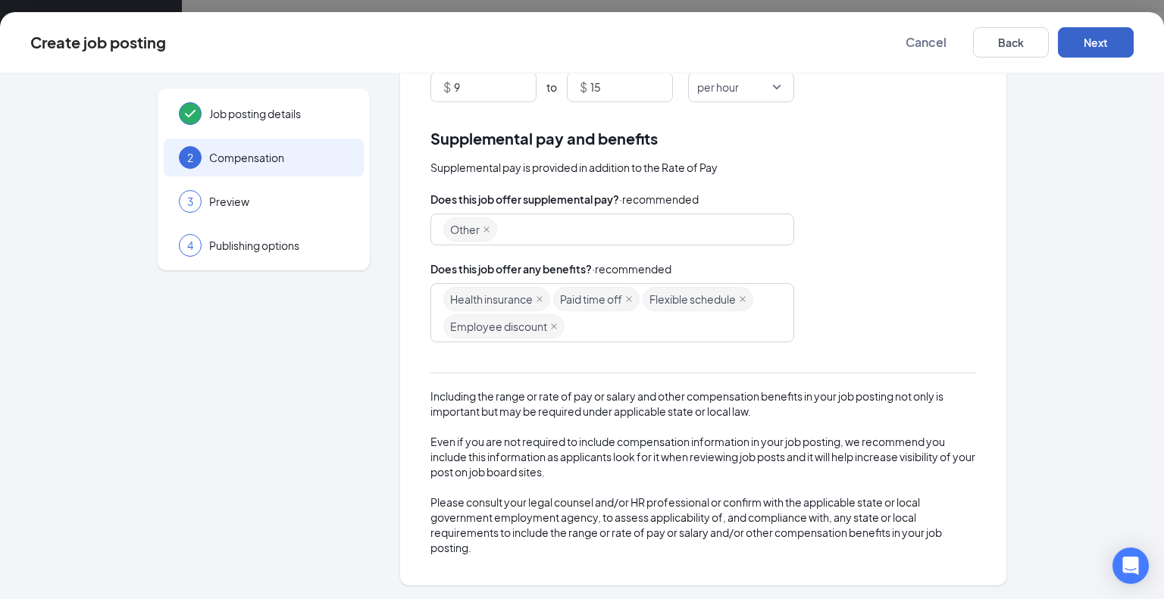
click at [1091, 39] on button "Next" at bounding box center [1096, 42] width 76 height 30
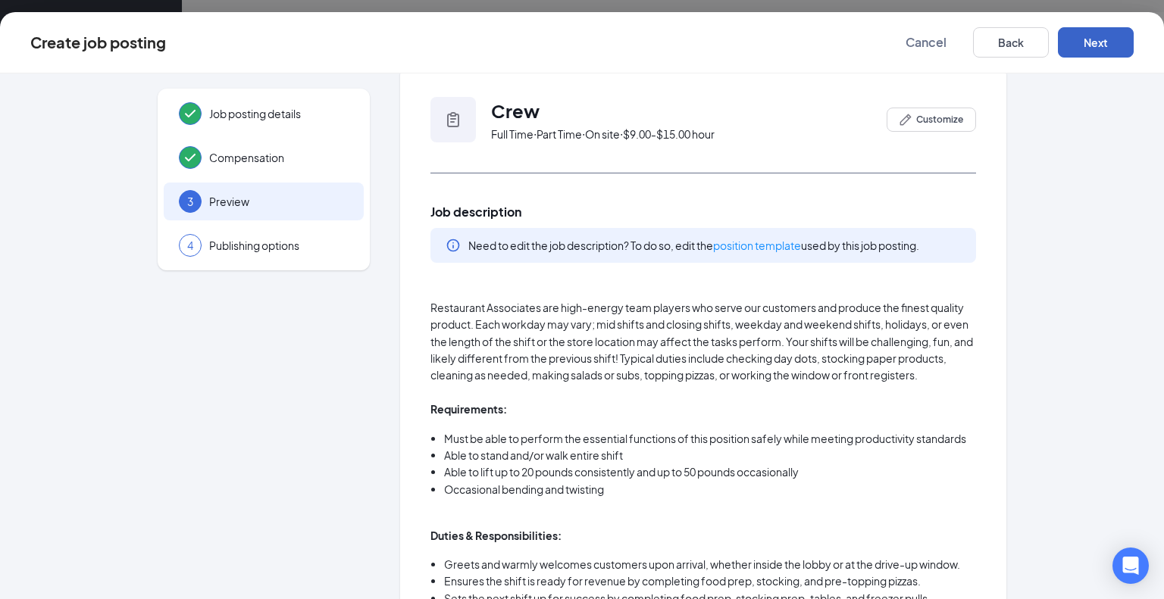
scroll to position [0, 0]
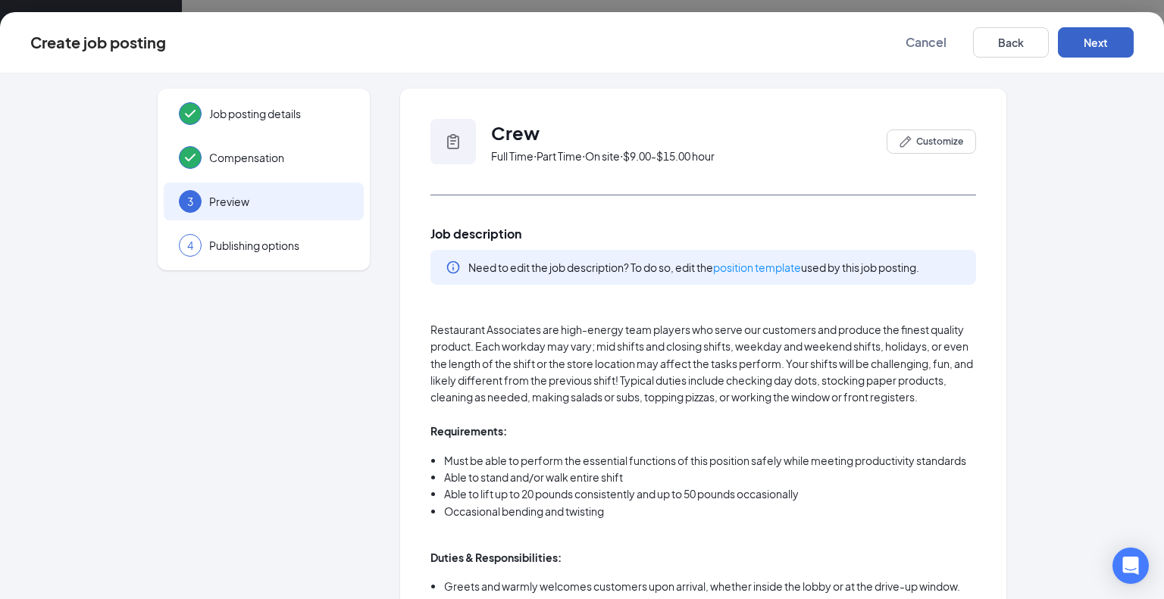
click at [1108, 52] on button "Next" at bounding box center [1096, 42] width 76 height 30
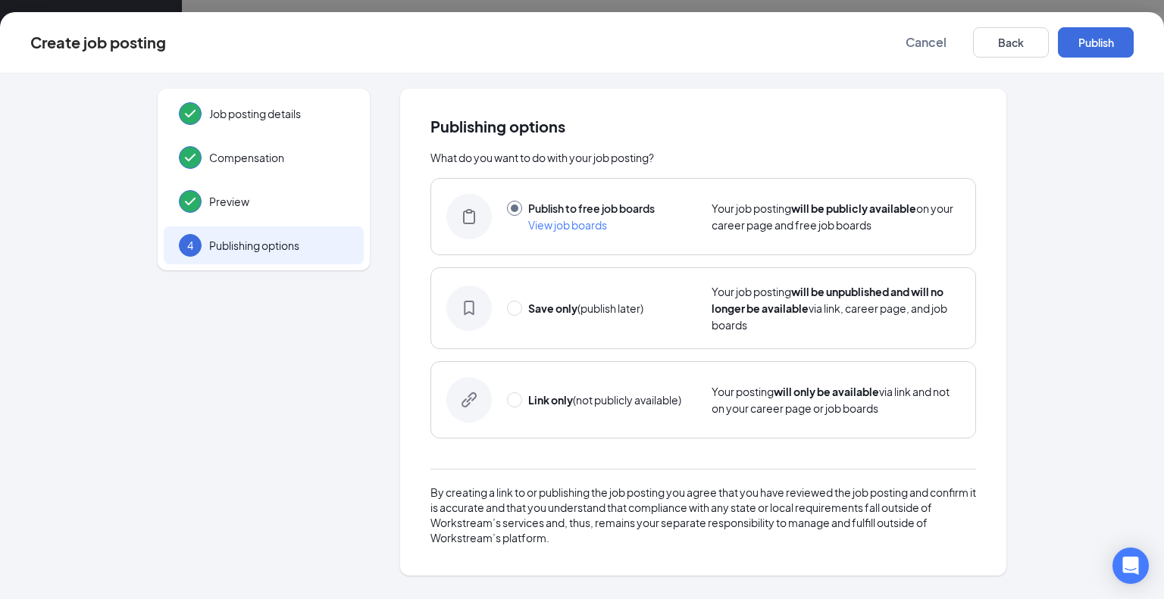
click at [726, 469] on div at bounding box center [703, 469] width 546 height 1
click at [1112, 46] on button "Publish" at bounding box center [1096, 42] width 76 height 30
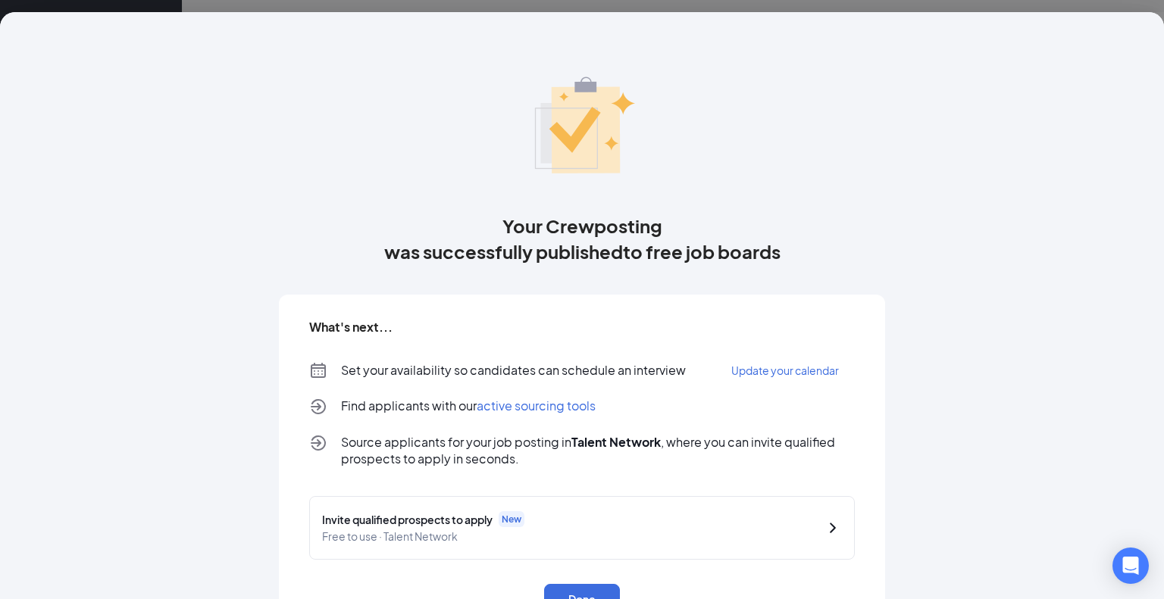
scroll to position [54, 0]
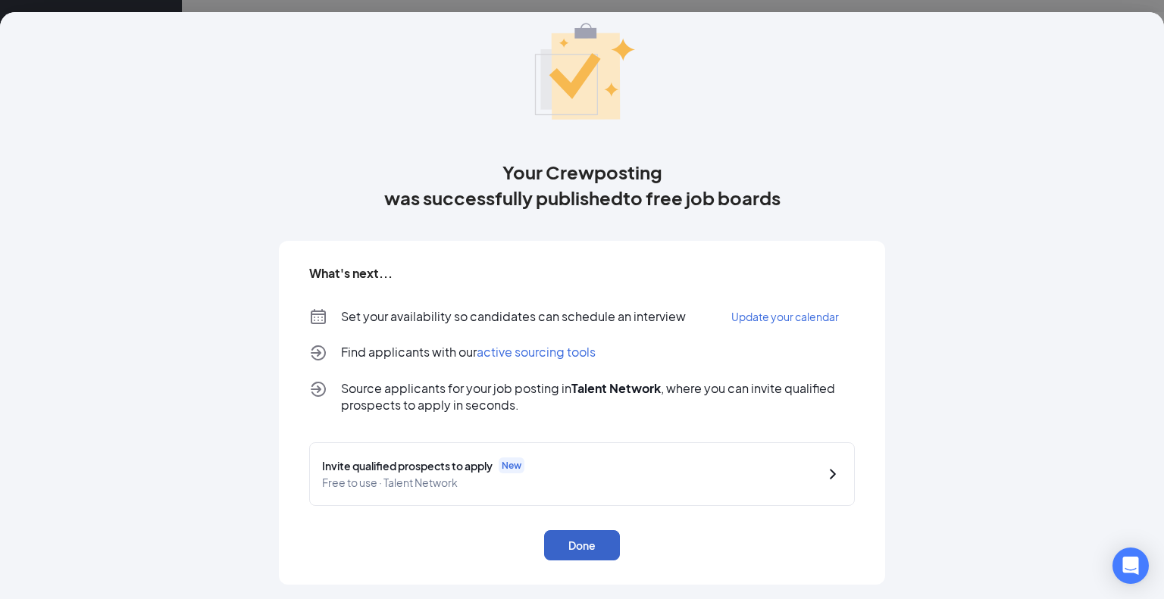
click at [564, 544] on button "Done" at bounding box center [582, 545] width 76 height 30
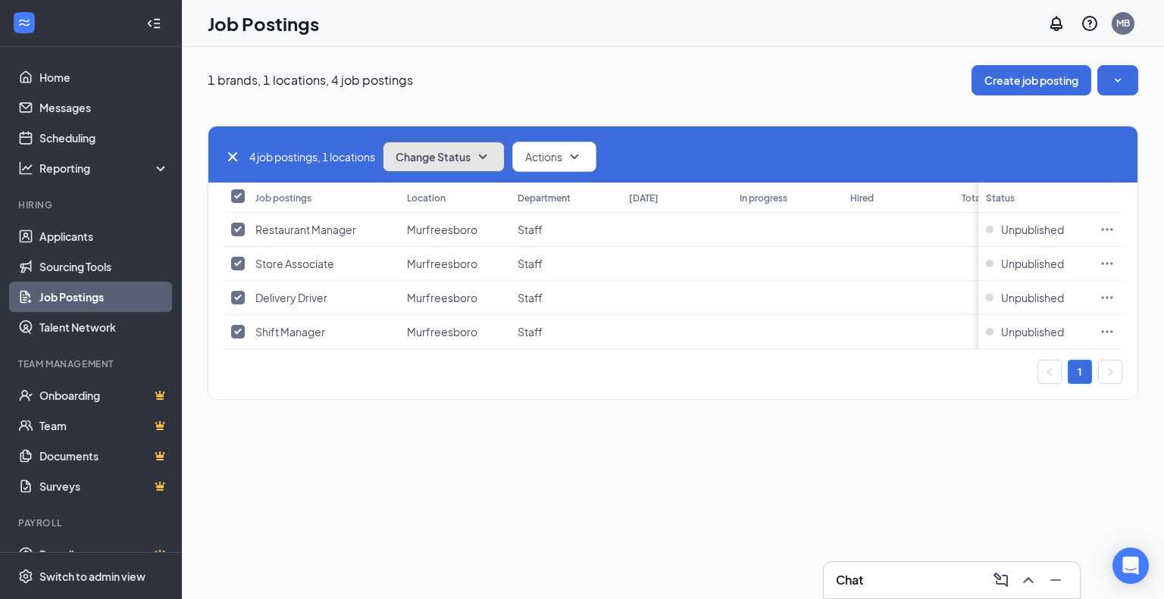
click at [492, 158] on icon "SmallChevronDown" at bounding box center [483, 157] width 18 height 18
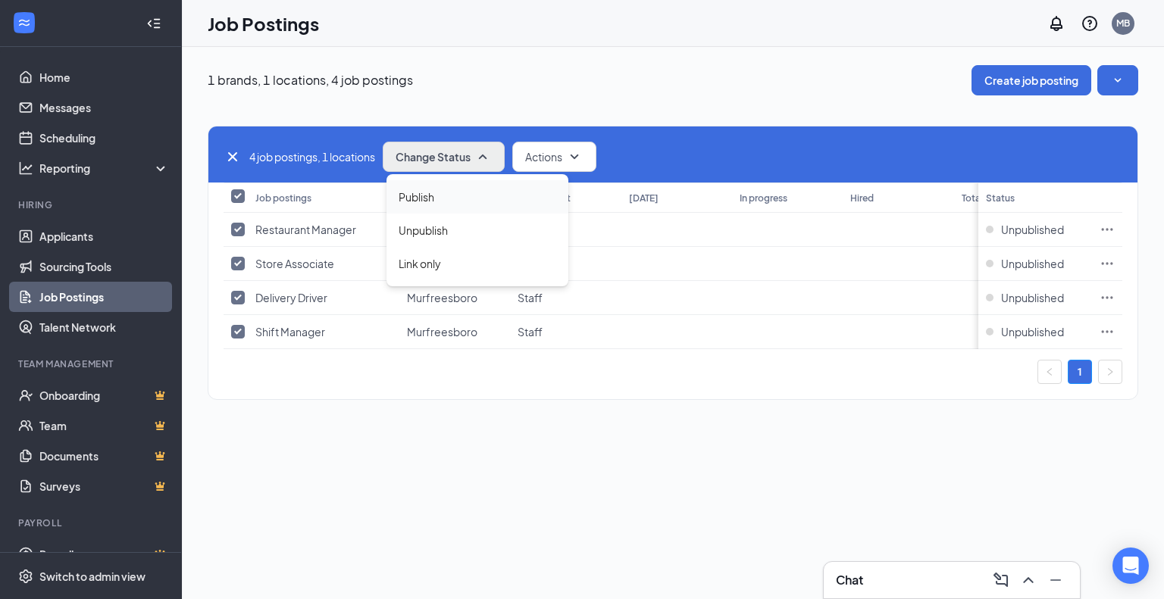
click at [430, 197] on span "Publish" at bounding box center [417, 197] width 36 height 17
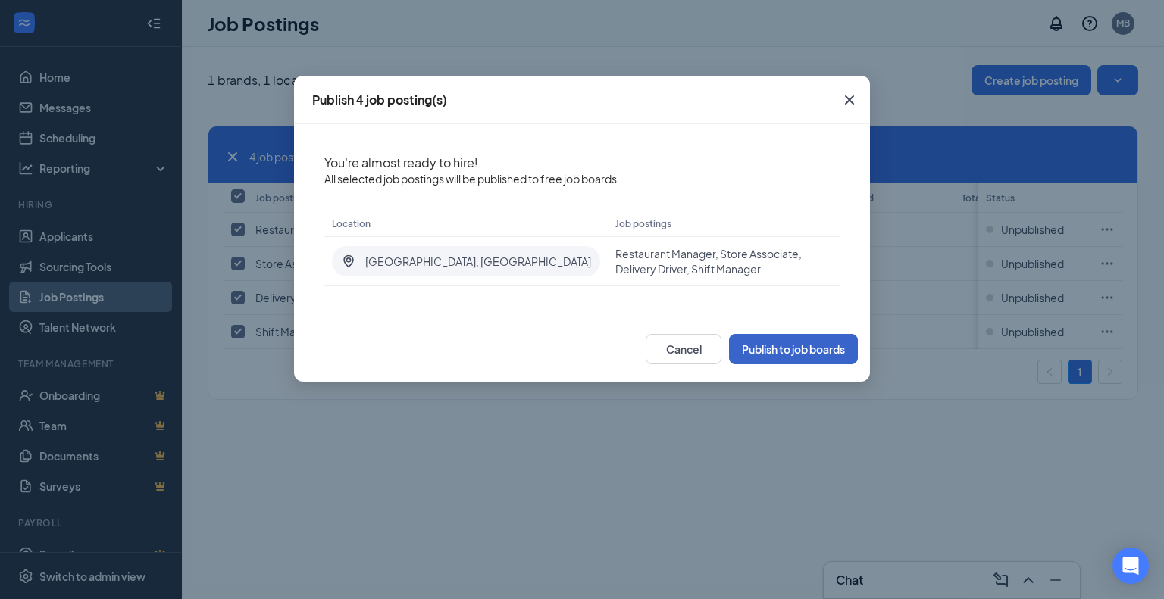
click at [794, 351] on button "Publish to job boards" at bounding box center [793, 349] width 129 height 30
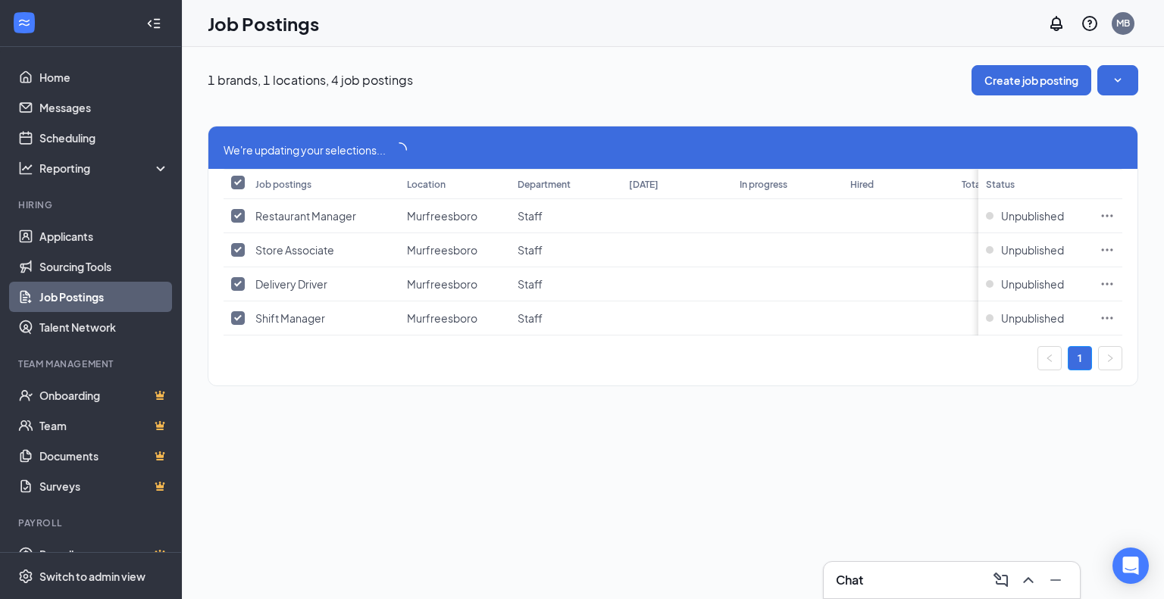
checkbox input "false"
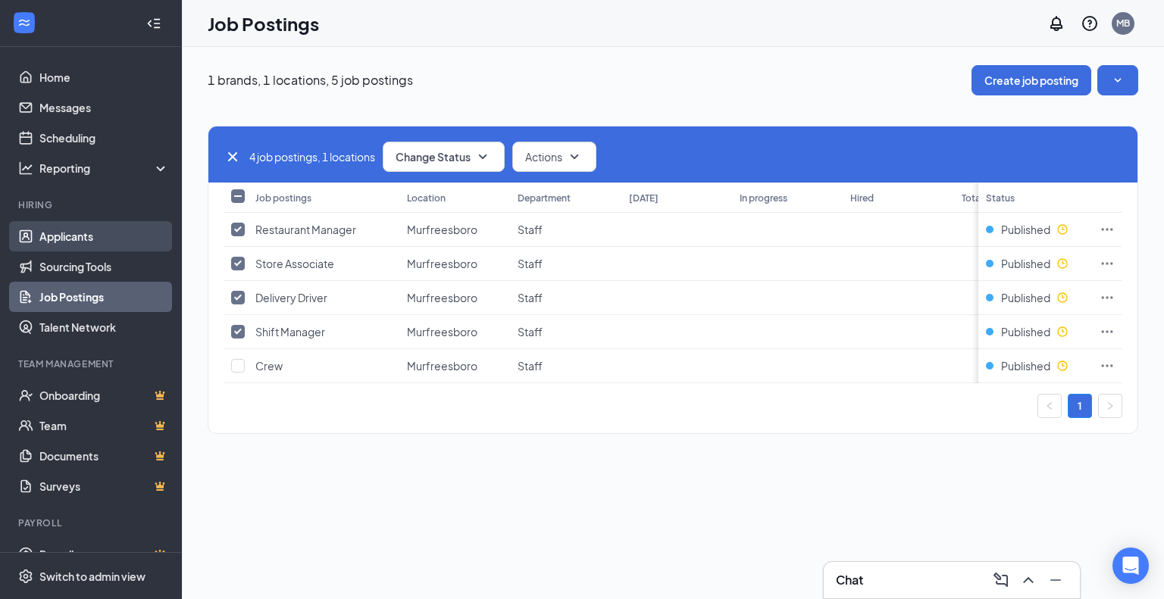
click at [55, 233] on link "Applicants" at bounding box center [104, 236] width 130 height 30
